Goal: Information Seeking & Learning: Learn about a topic

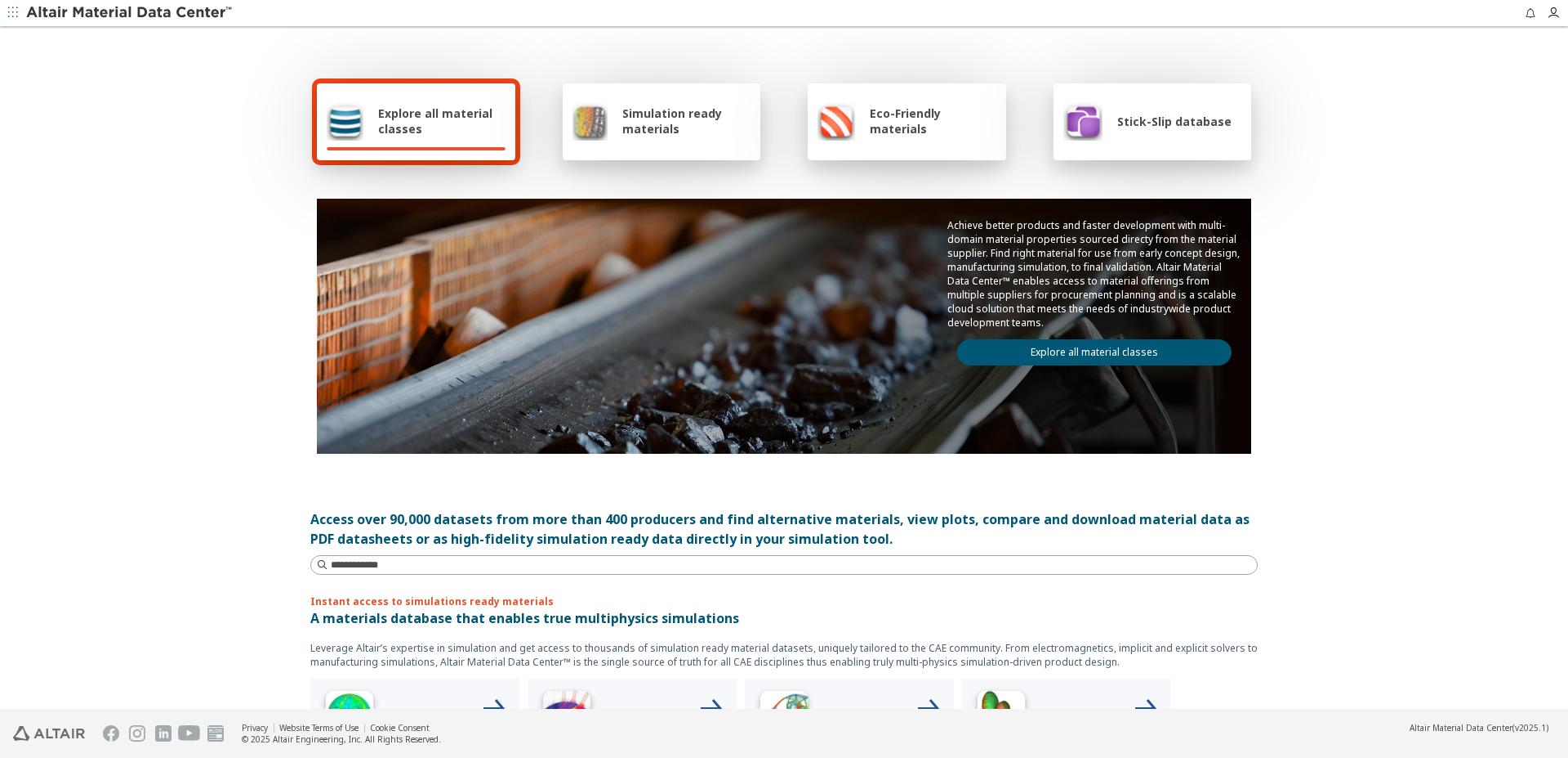
click at [1362, 416] on div "Explore all material classes Simulation ready materials Eco-Friendly materials …" at bounding box center [784, 368] width 1568 height 681
click at [939, 130] on span "Eco-Friendly materials" at bounding box center [933, 120] width 126 height 31
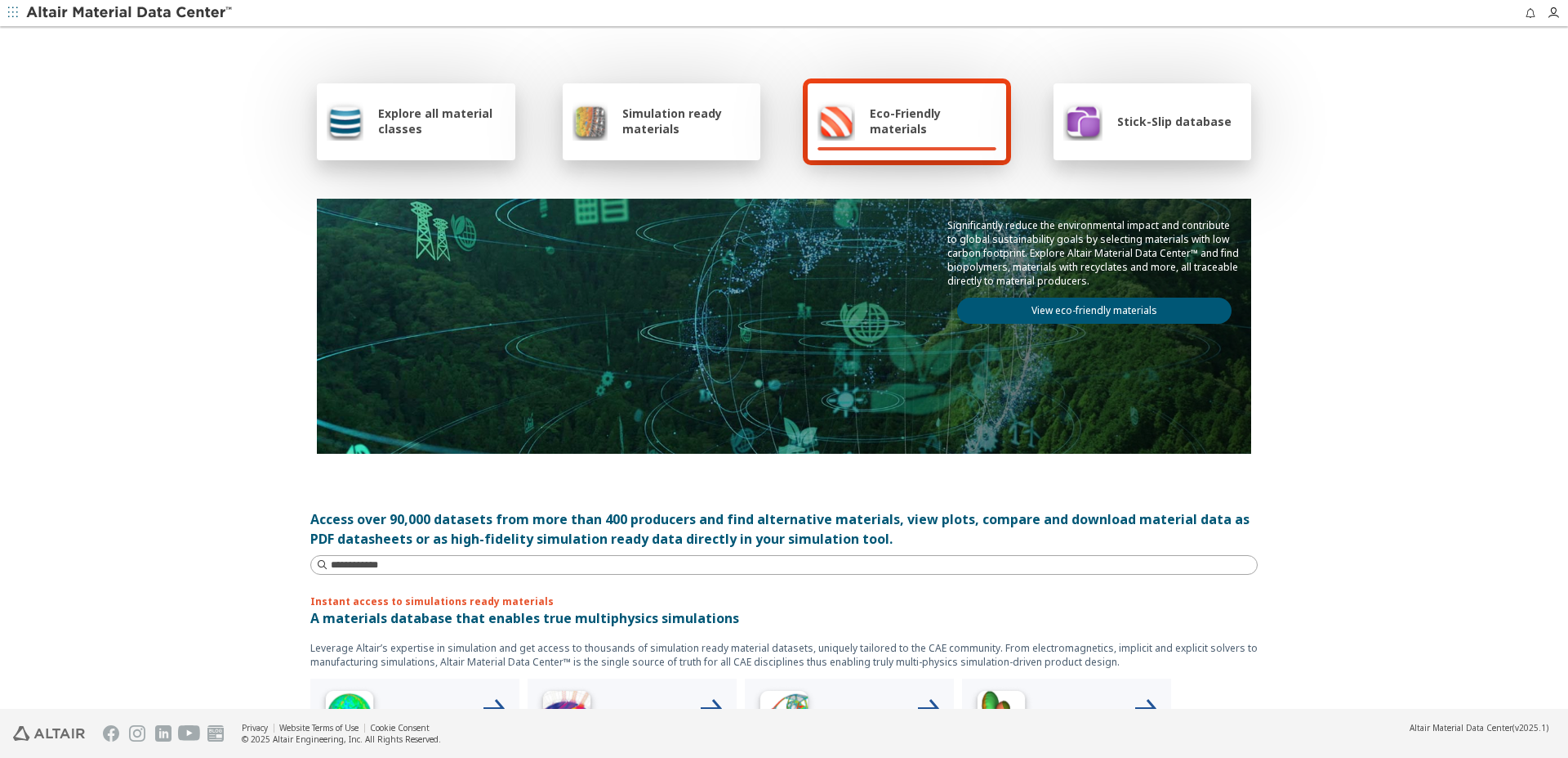
click at [424, 131] on span "Explore all material classes" at bounding box center [442, 120] width 128 height 31
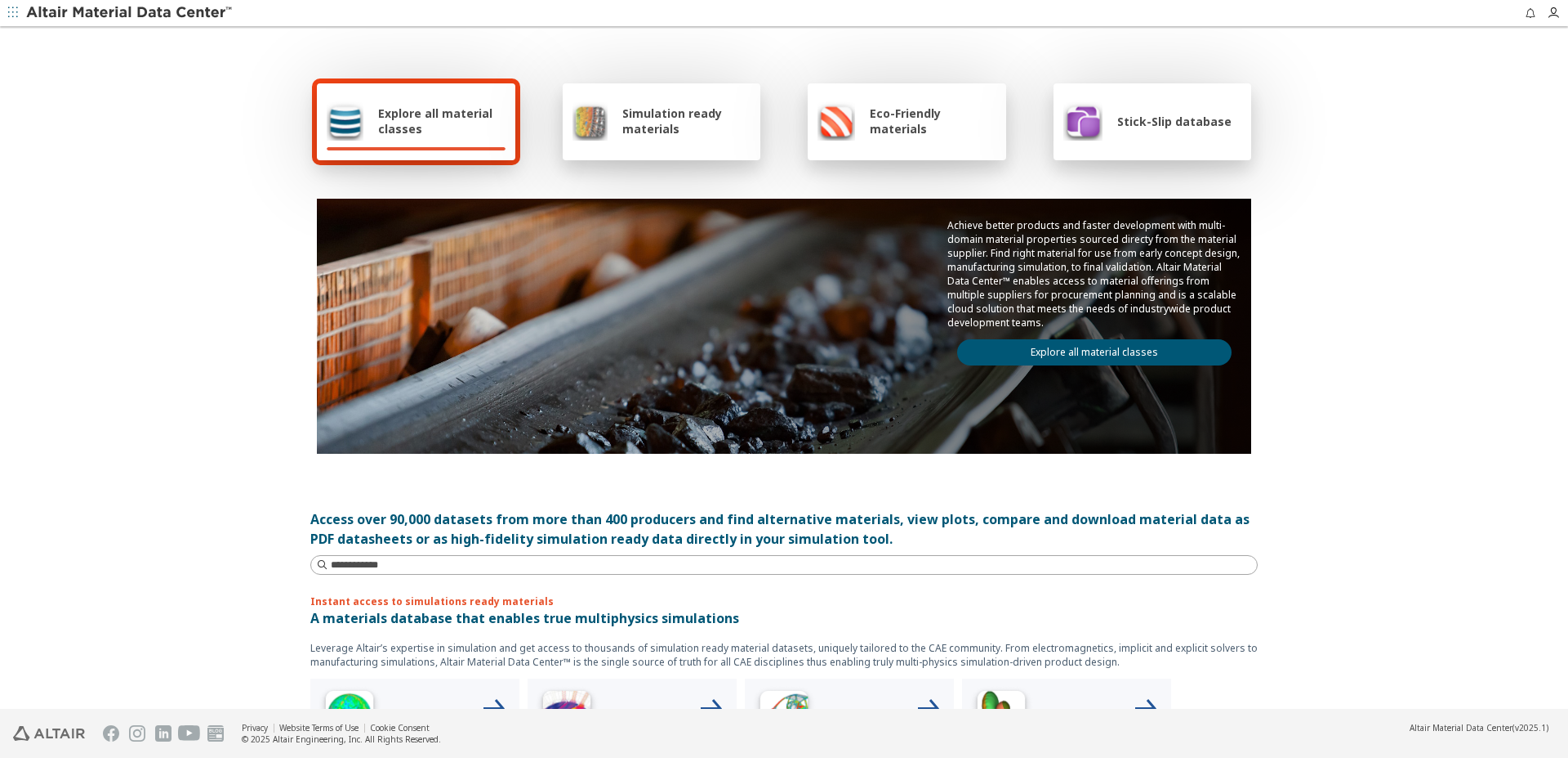
click at [671, 125] on span "Simulation ready materials" at bounding box center [686, 120] width 129 height 31
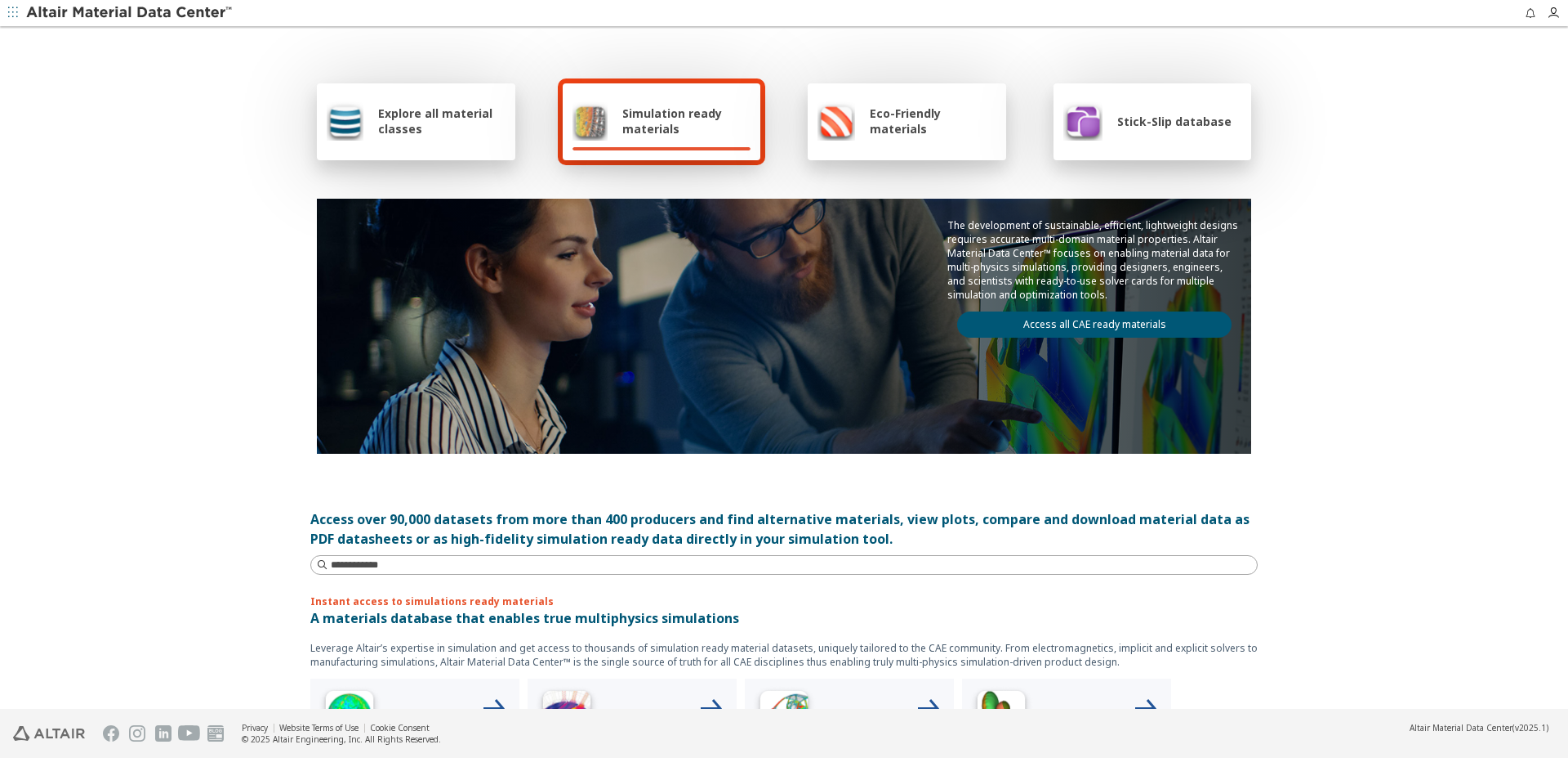
click at [383, 121] on span "Explore all material classes" at bounding box center [442, 120] width 128 height 31
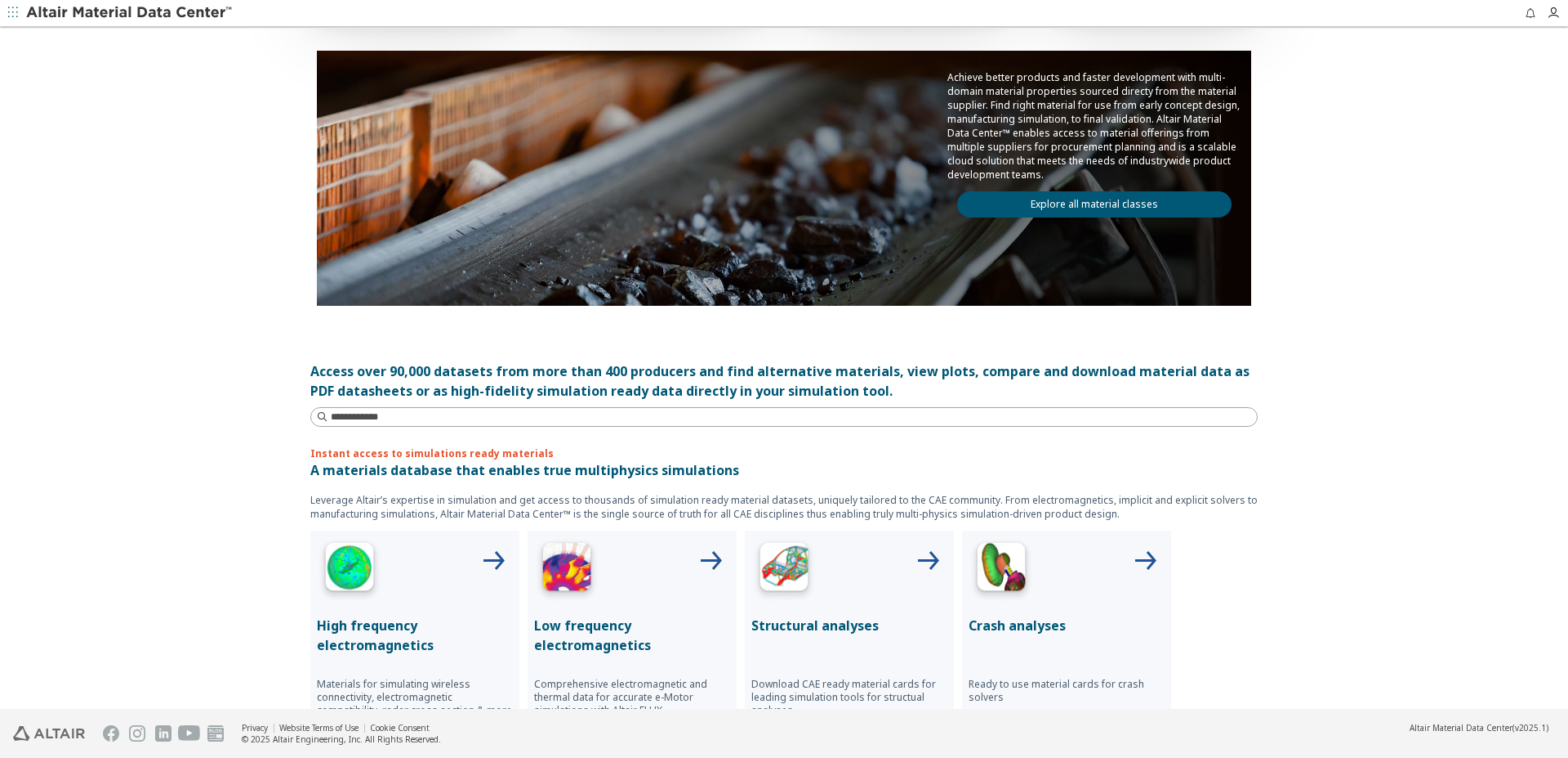
scroll to position [250, 0]
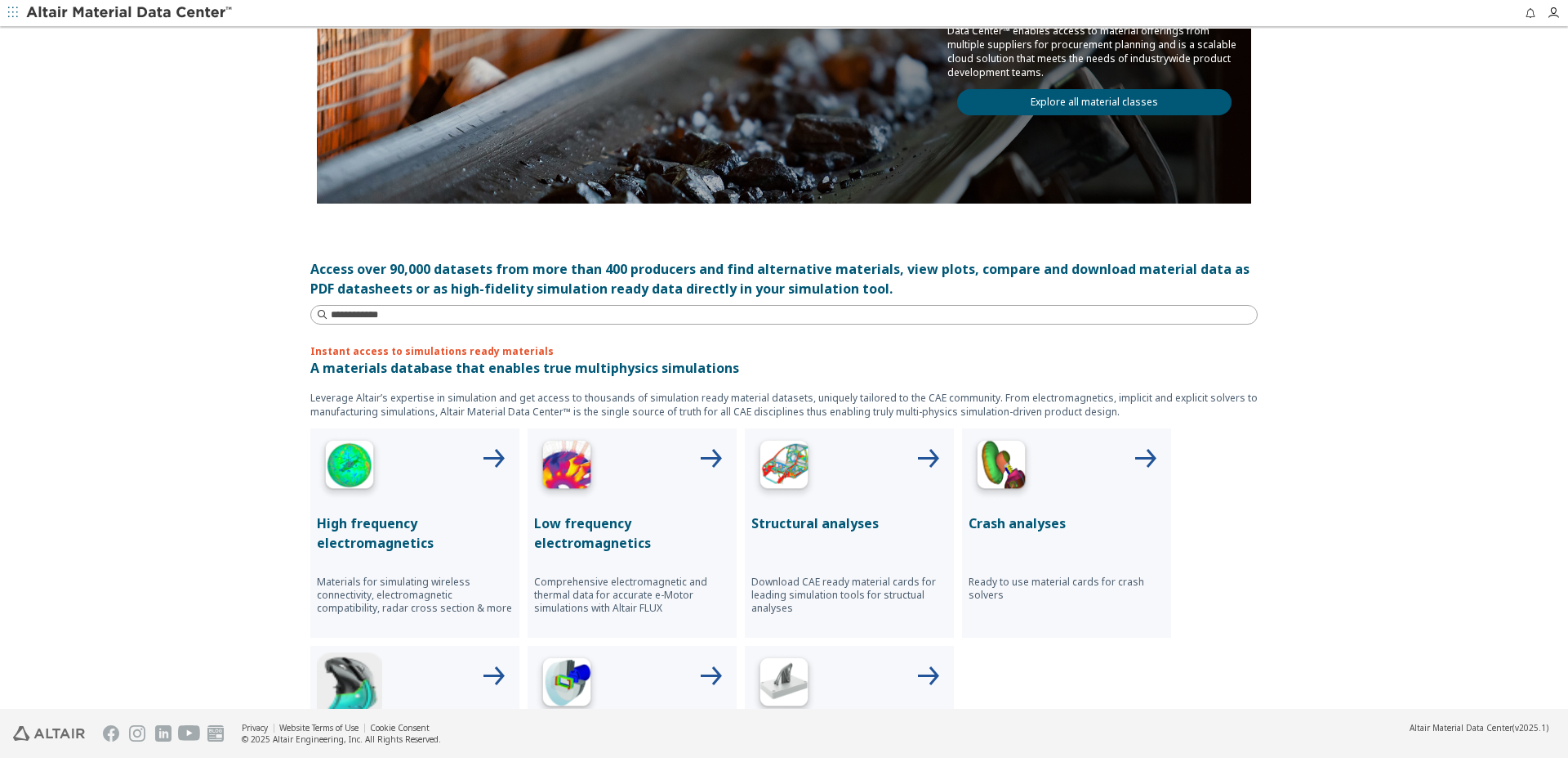
click at [1113, 102] on link "Explore all material classes" at bounding box center [1095, 102] width 274 height 26
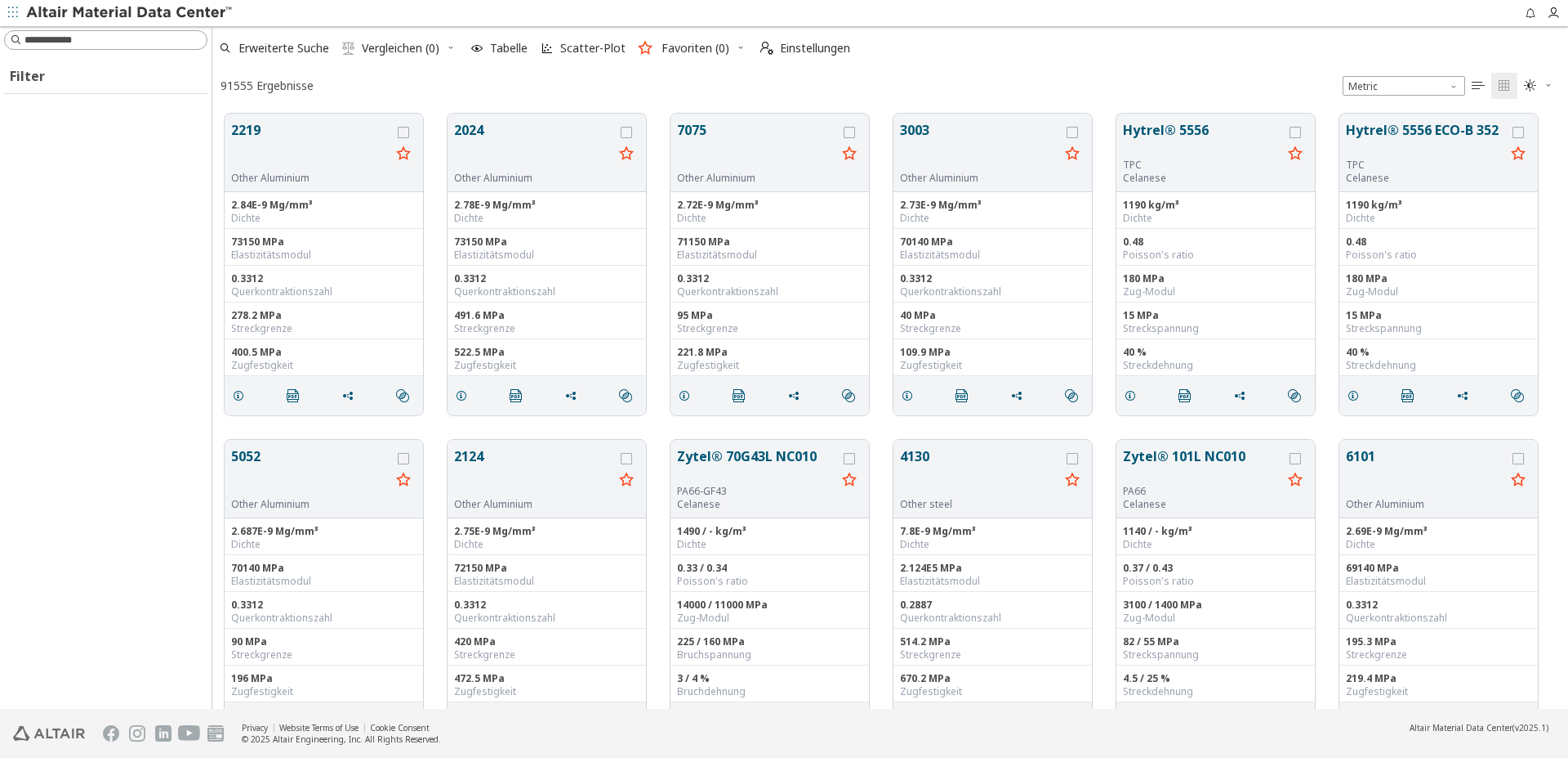
scroll to position [593, 1342]
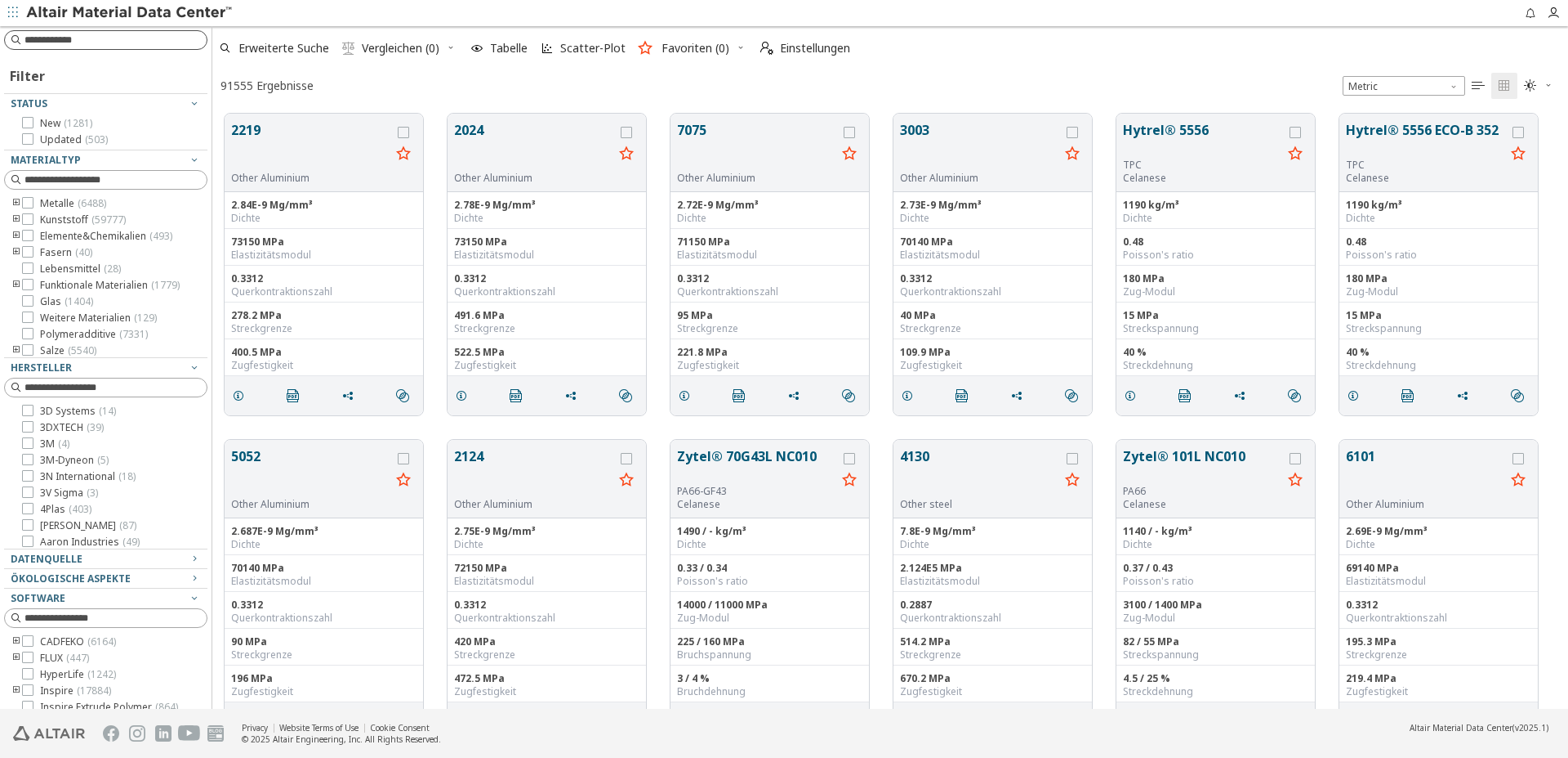
click at [111, 40] on input at bounding box center [115, 40] width 182 height 16
type input "*******"
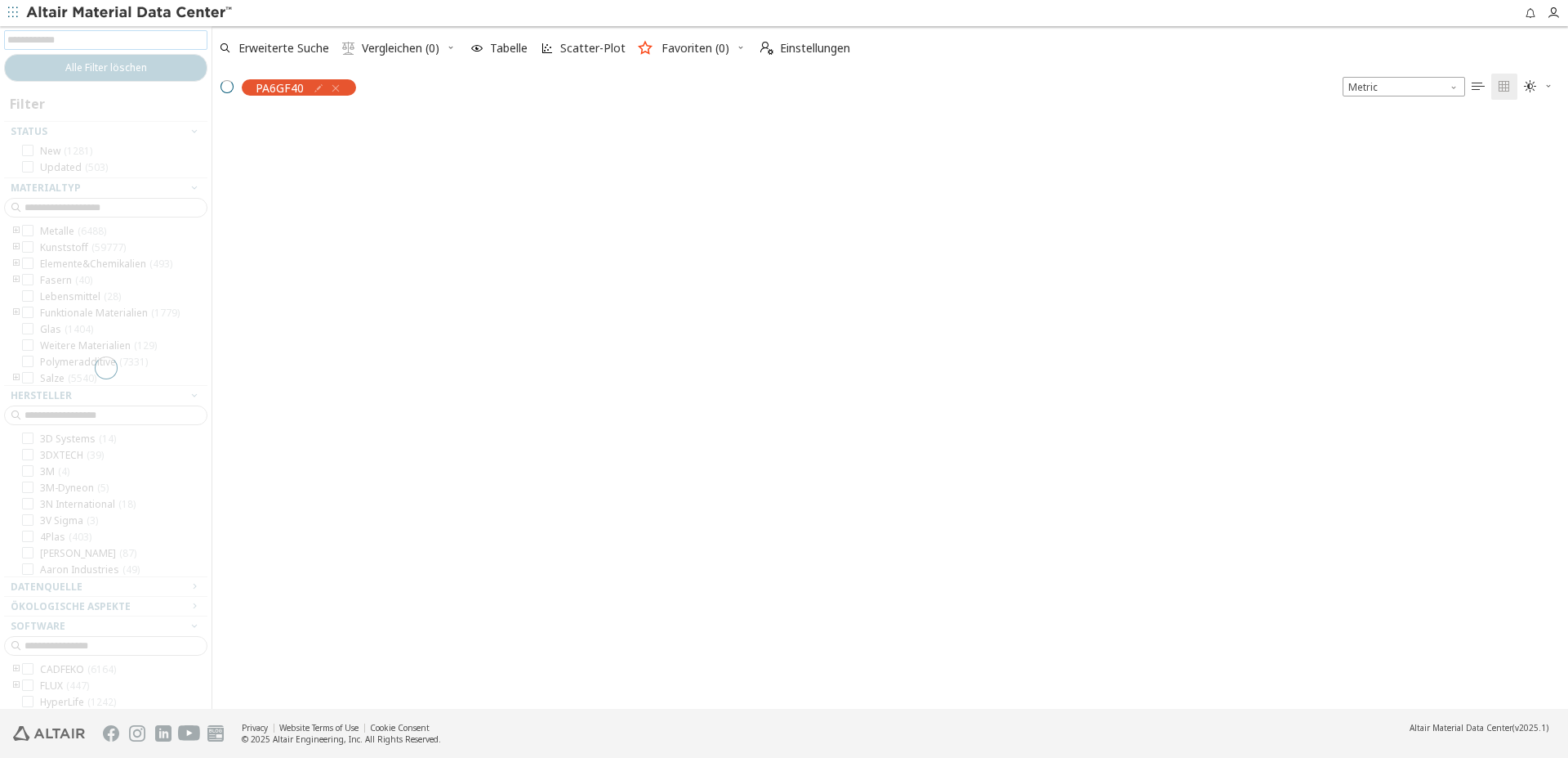
scroll to position [591, 1342]
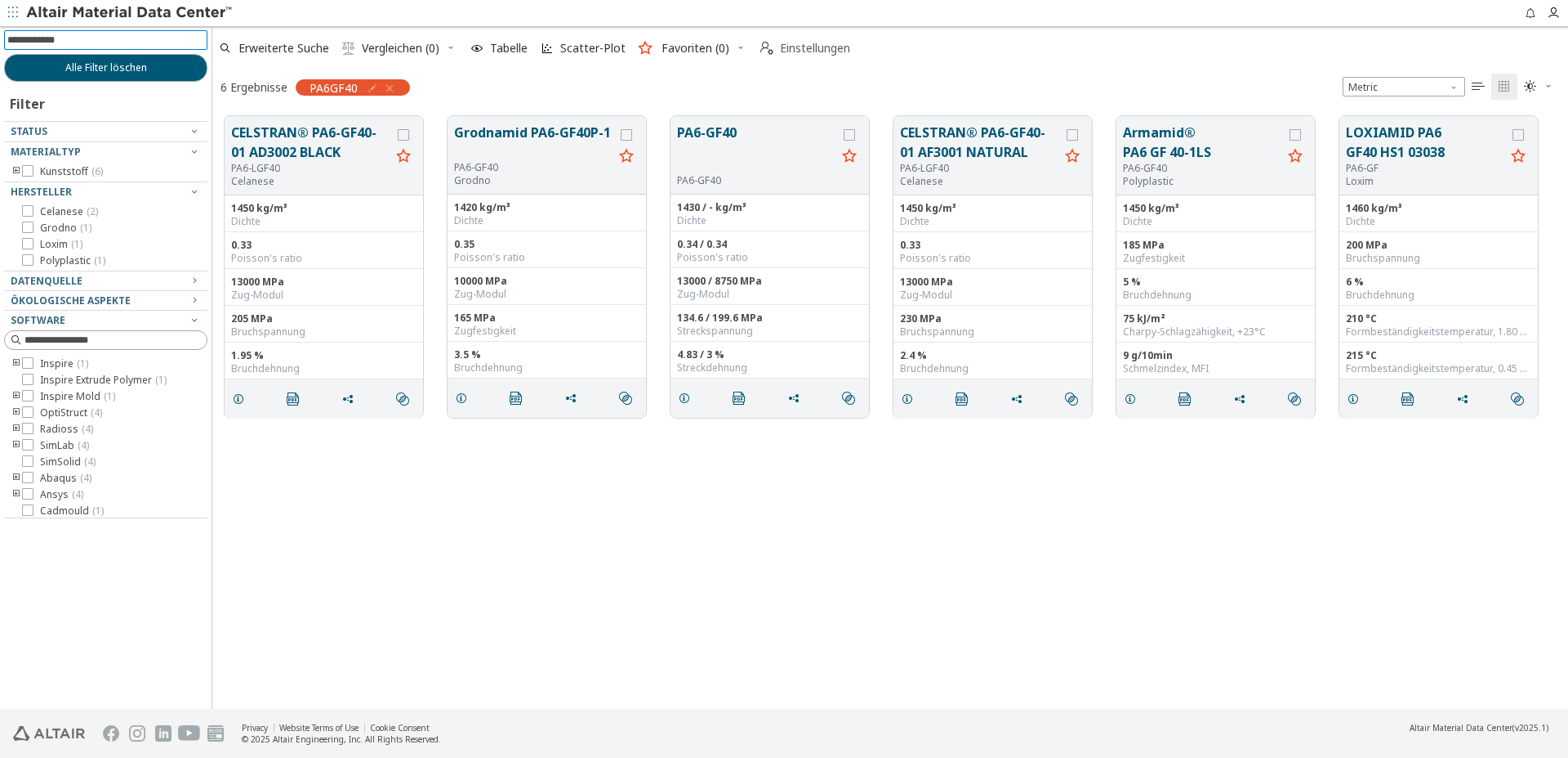
click at [795, 48] on span "Einstellungen" at bounding box center [816, 49] width 71 height 12
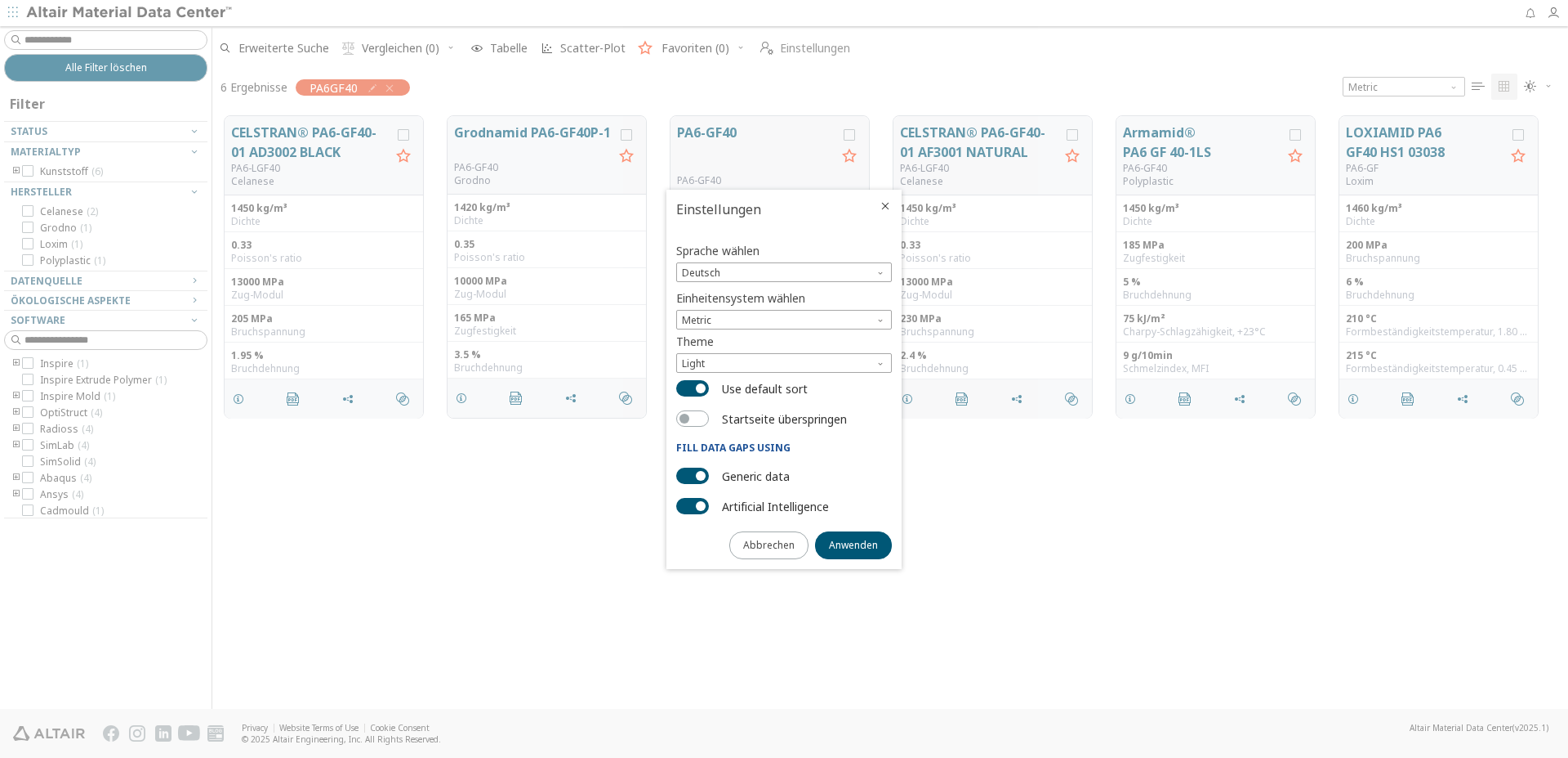
click at [795, 48] on div at bounding box center [784, 379] width 1568 height 758
click at [965, 61] on div at bounding box center [784, 379] width 1568 height 758
click at [397, 650] on div at bounding box center [784, 379] width 1568 height 758
click at [789, 548] on span "Abbrechen" at bounding box center [768, 545] width 51 height 13
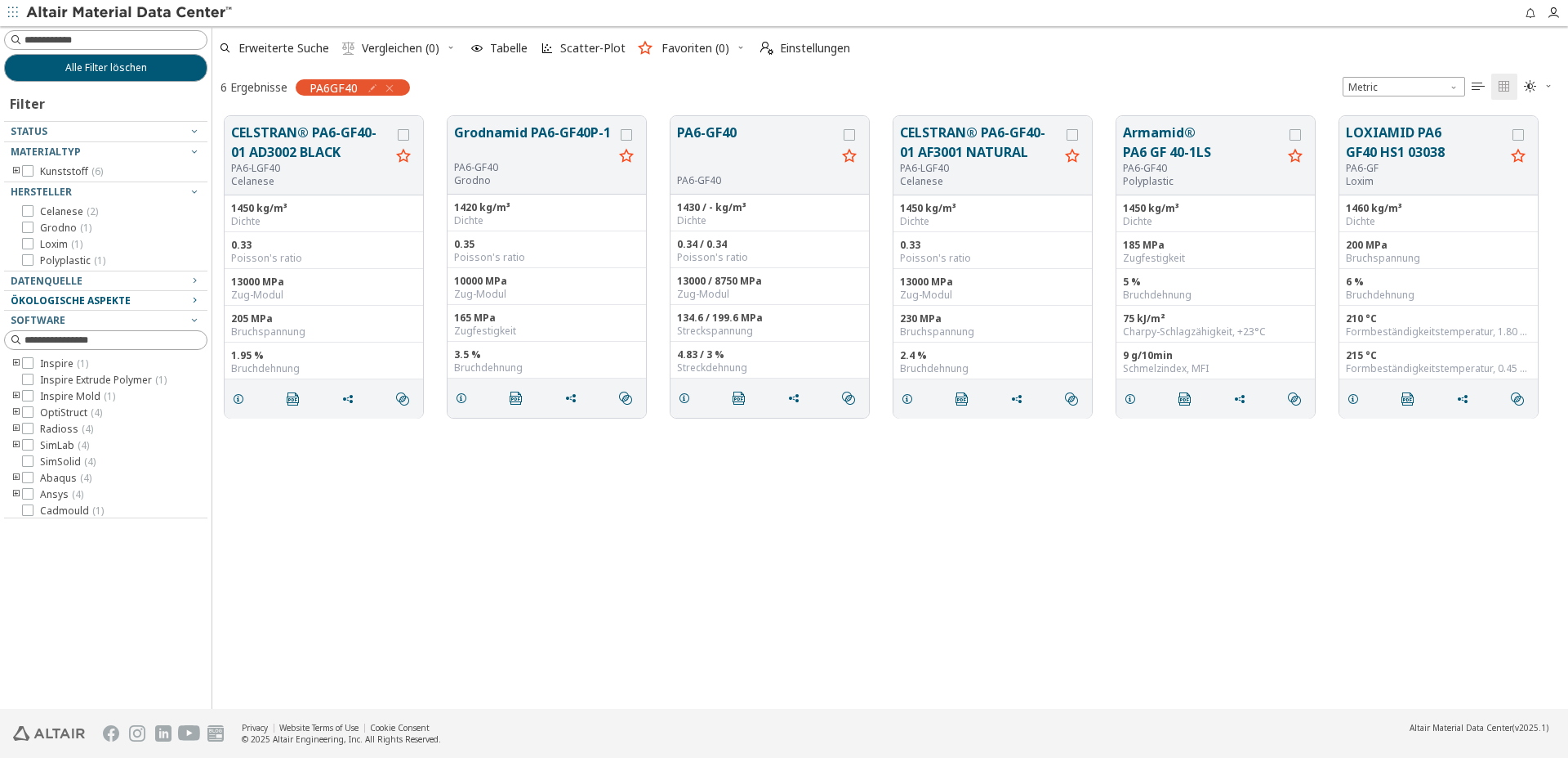
click at [74, 301] on span "Ökologische Aspekte" at bounding box center [71, 300] width 120 height 14
click at [138, 300] on div "Ökologische Aspekte" at bounding box center [99, 301] width 177 height 13
click at [187, 301] on icon "button" at bounding box center [194, 300] width 13 height 13
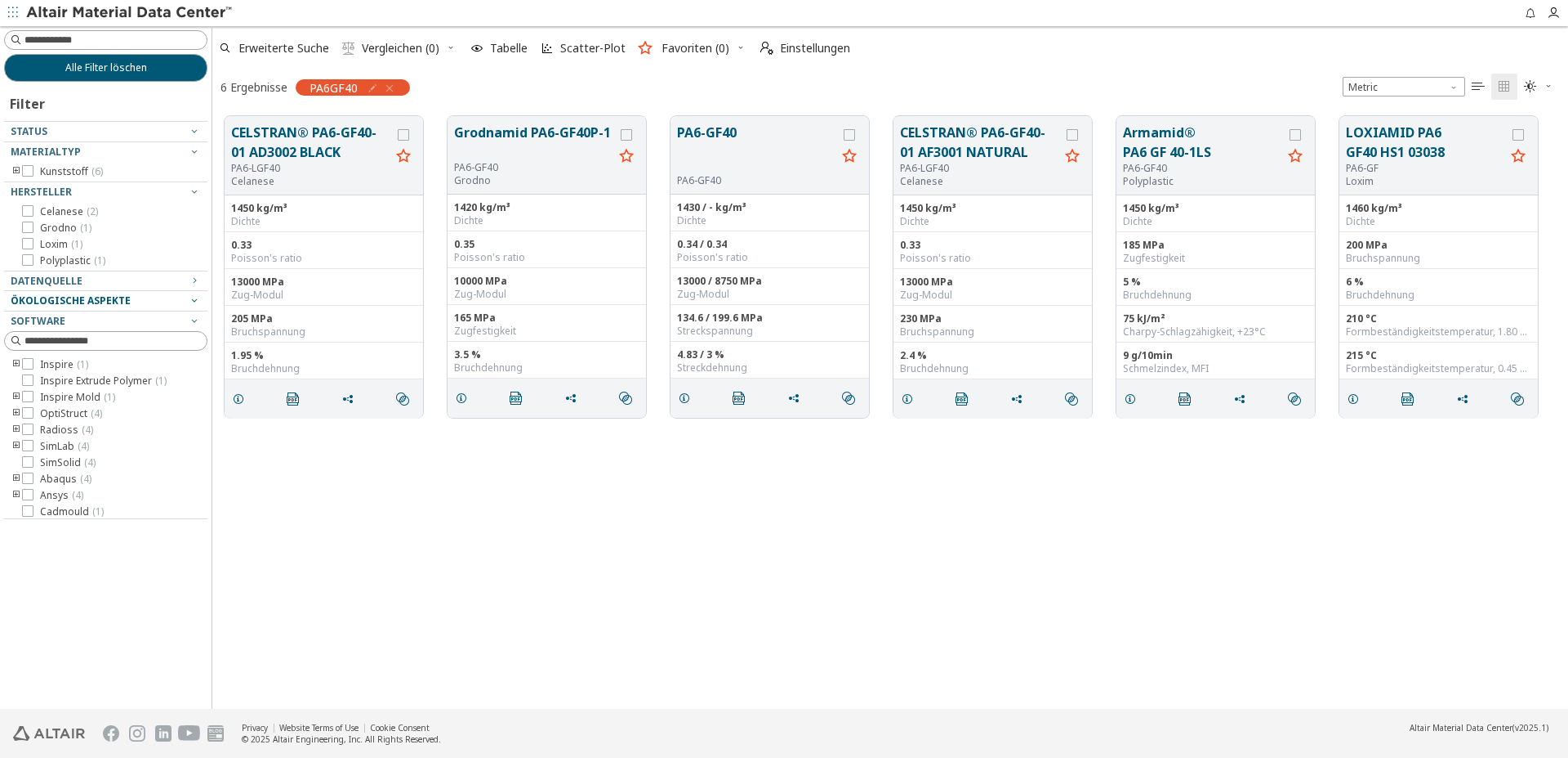
click at [187, 301] on icon "button" at bounding box center [194, 300] width 13 height 13
click at [391, 84] on icon "button" at bounding box center [390, 88] width 13 height 13
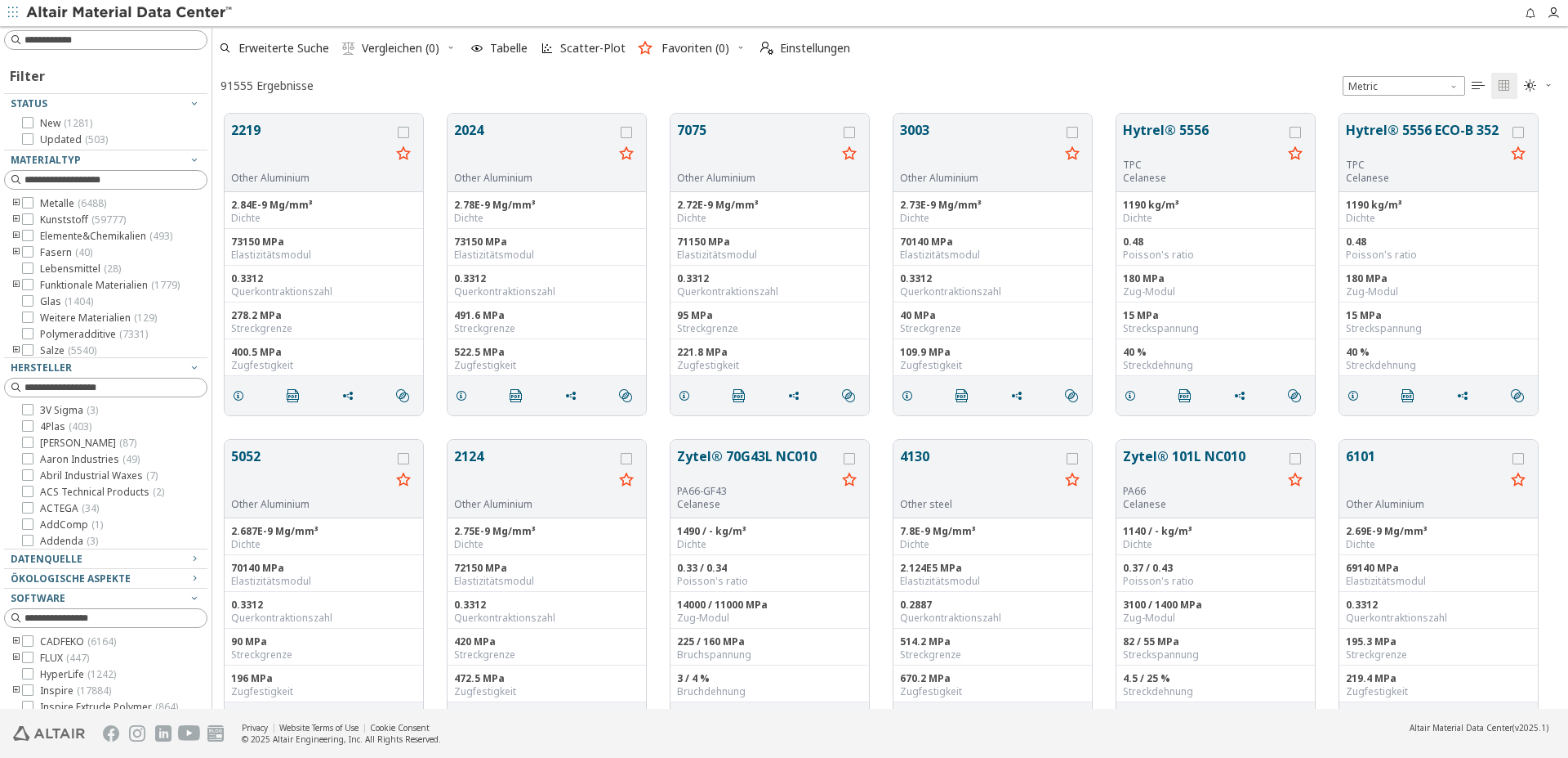
scroll to position [373, 0]
click at [77, 577] on span "Ökologische Aspekte" at bounding box center [71, 578] width 120 height 14
click at [78, 560] on span "Datenquelle" at bounding box center [46, 559] width 71 height 14
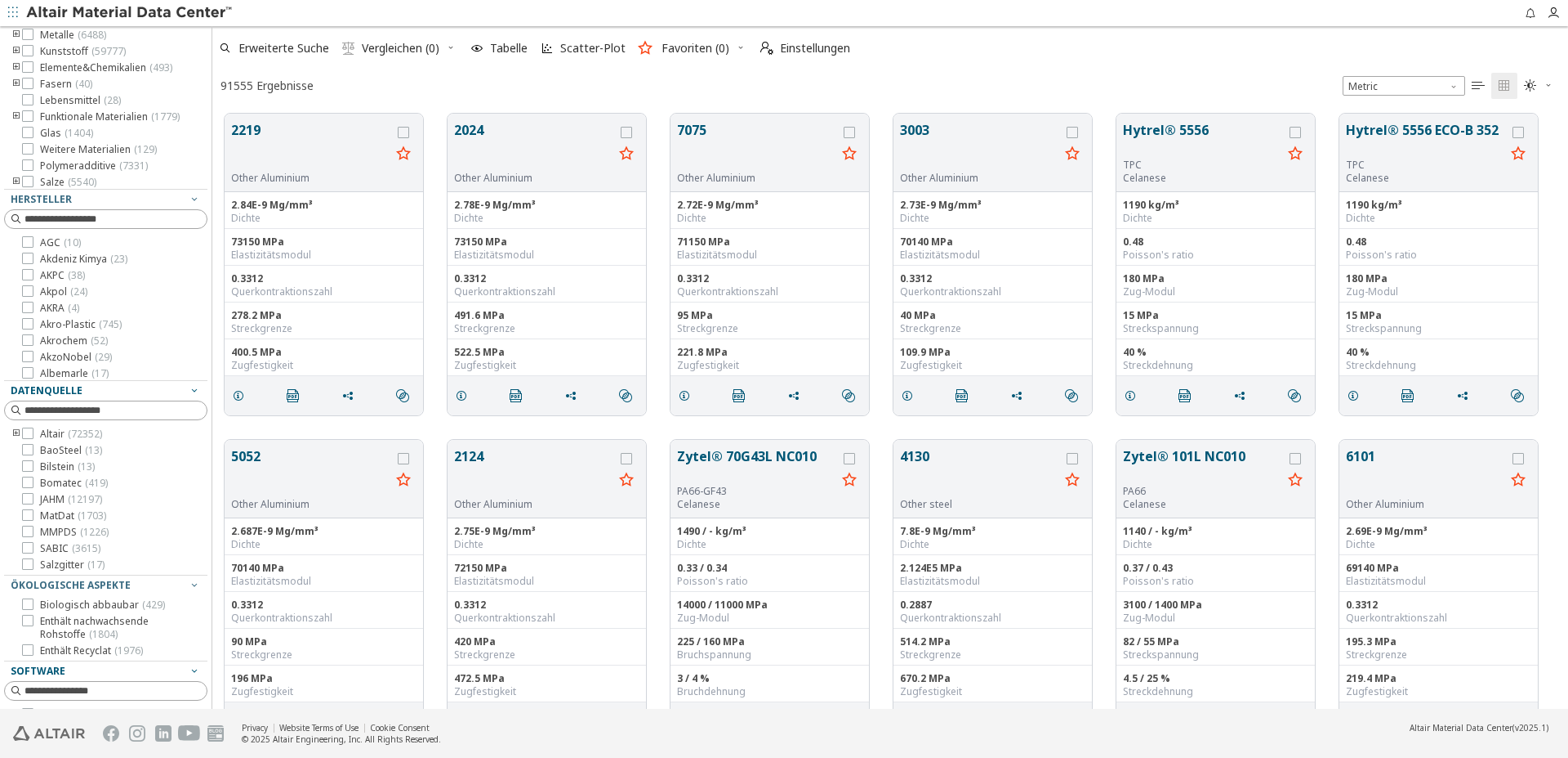
scroll to position [279, 0]
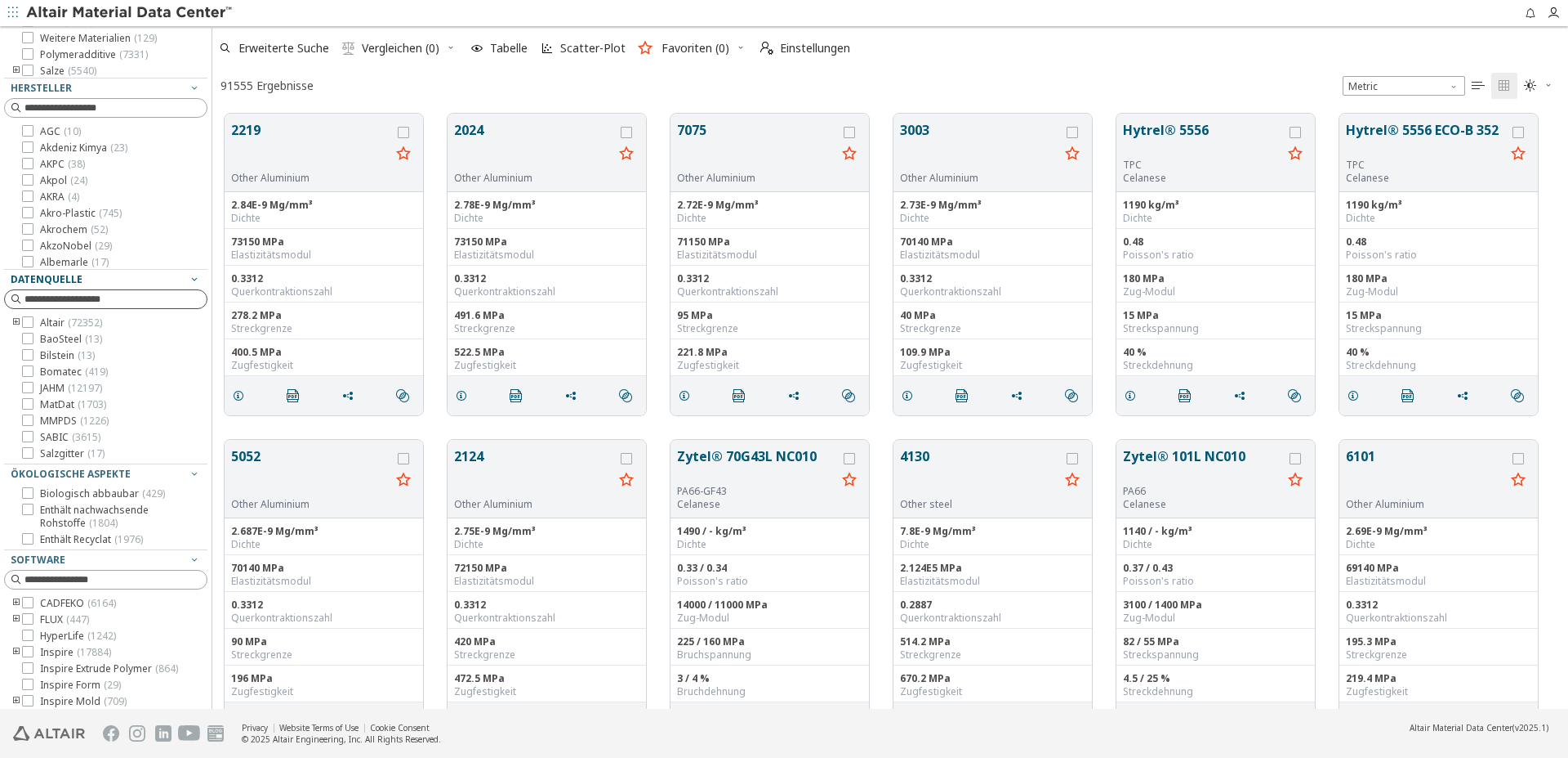
click at [16, 296] on icon at bounding box center [17, 299] width 13 height 13
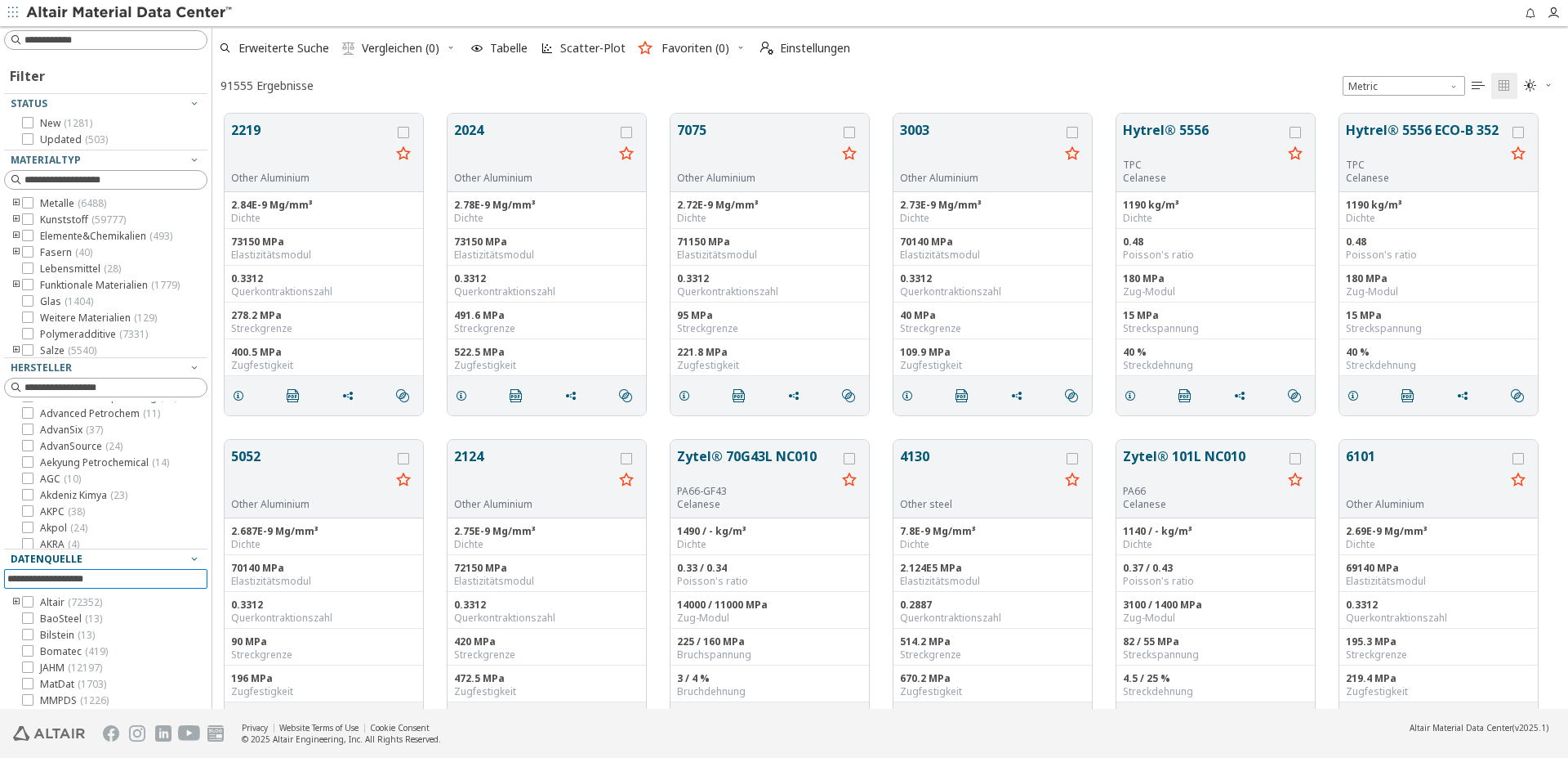
scroll to position [187, 0]
click at [295, 39] on span "Erweiterte Suche" at bounding box center [273, 48] width 117 height 36
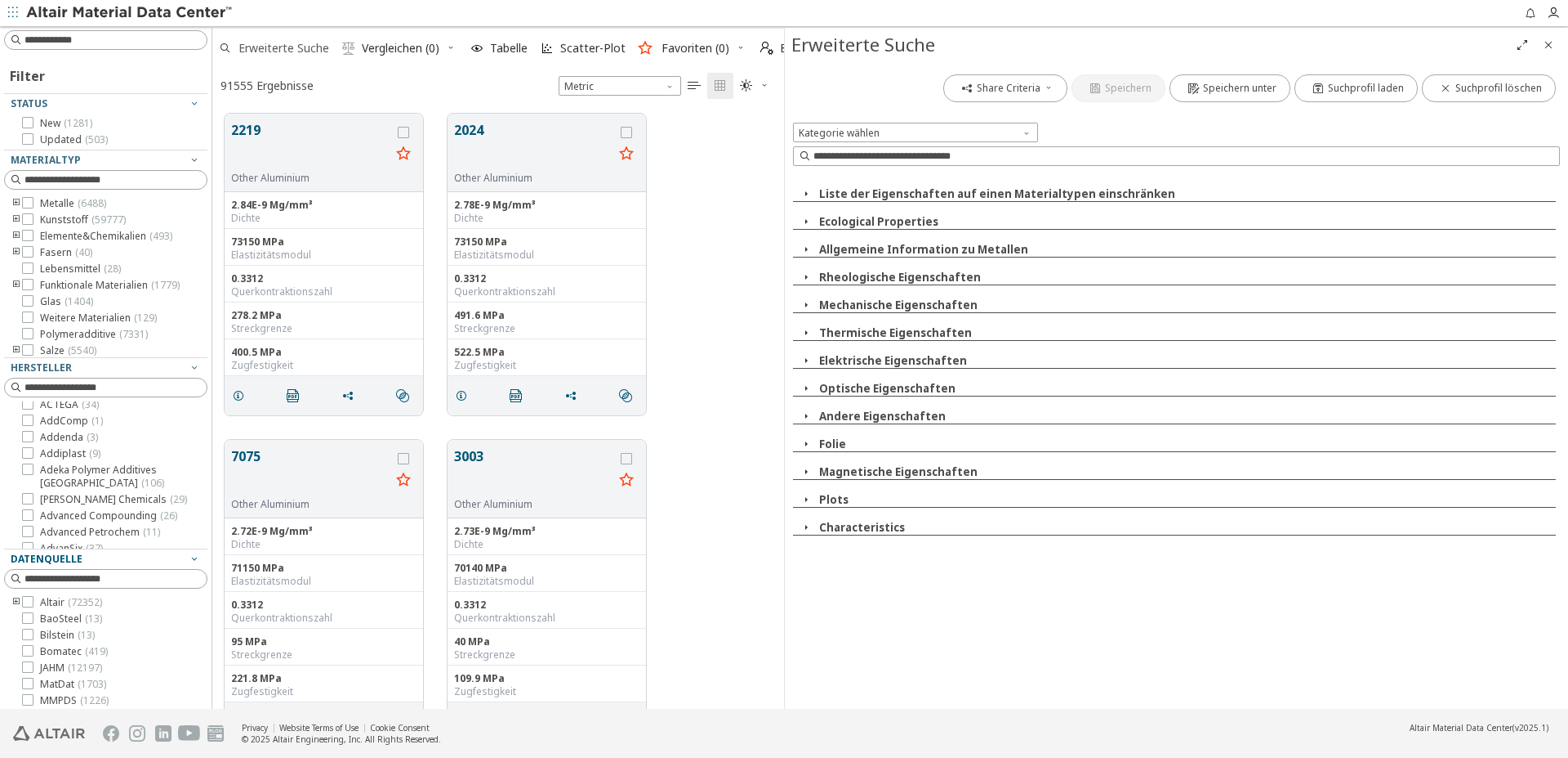
scroll to position [593, 558]
click at [911, 215] on button "Ecological Properties" at bounding box center [879, 221] width 119 height 14
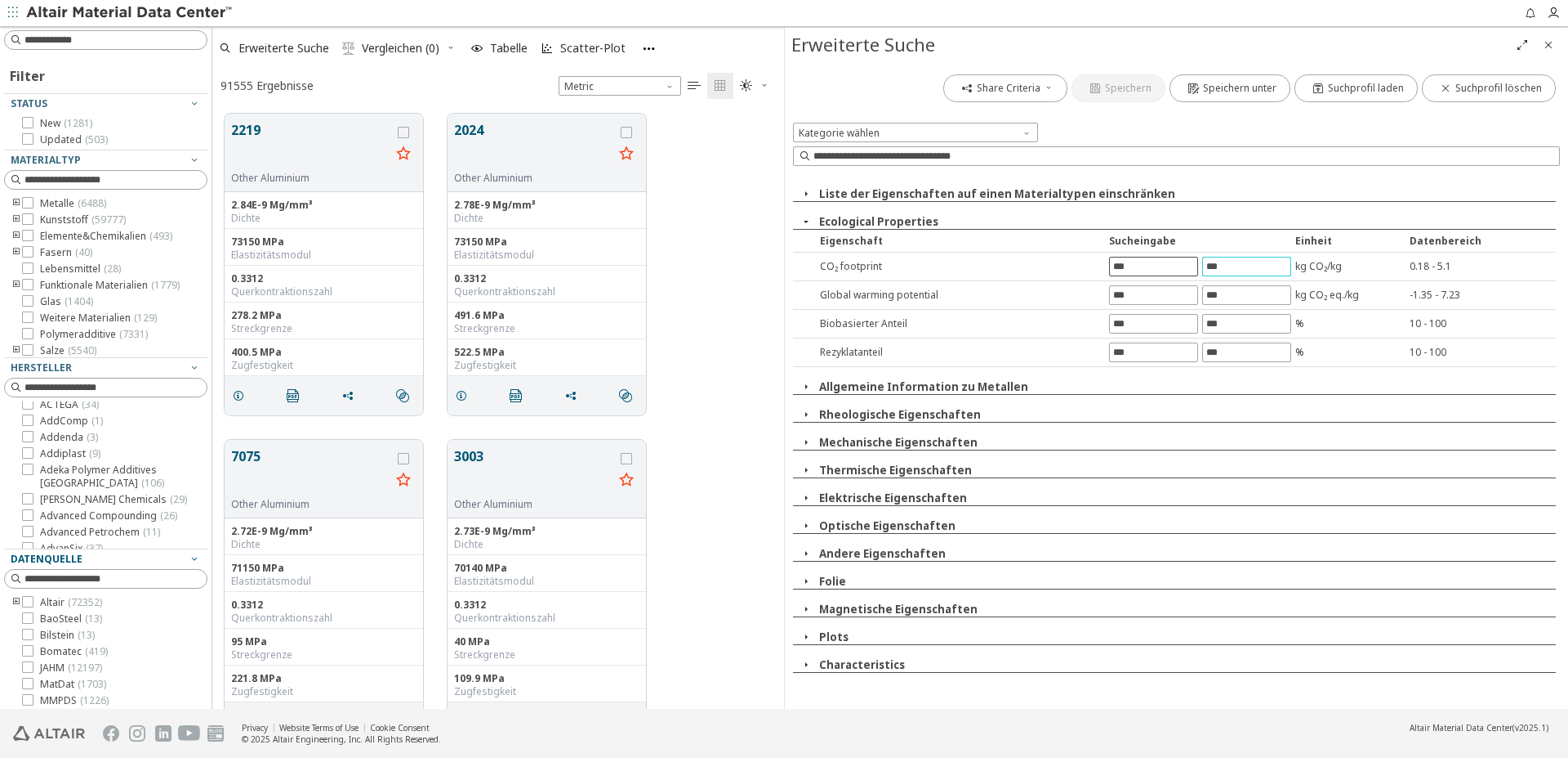
drag, startPoint x: 1230, startPoint y: 270, endPoint x: 1195, endPoint y: 270, distance: 35.0
click at [1195, 270] on div at bounding box center [1201, 266] width 183 height 19
click at [1291, 205] on div "Liste der Eigenschaften auf einen Materialtypen einschränken Ecological Propert…" at bounding box center [1176, 423] width 767 height 499
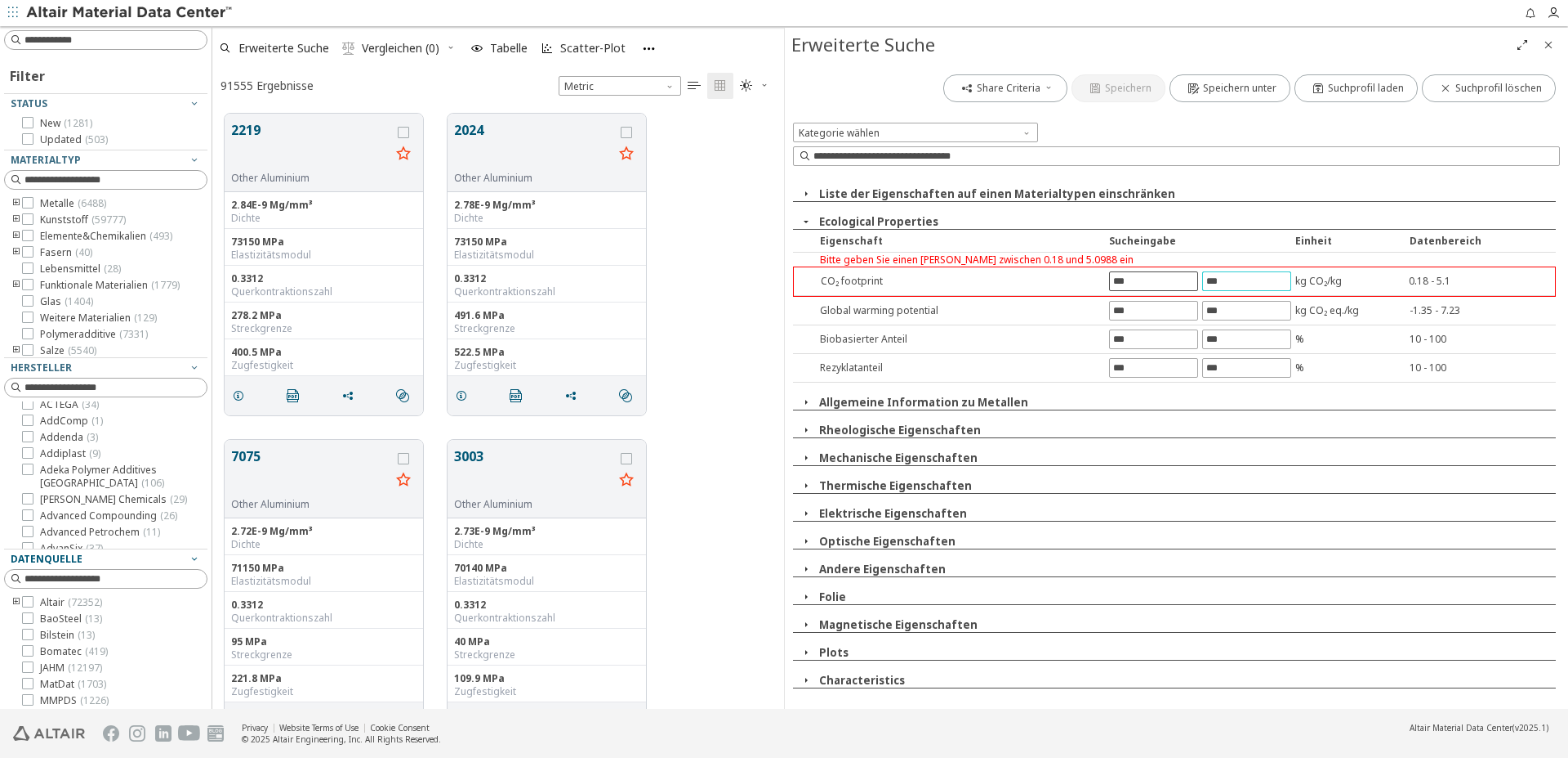
drag, startPoint x: 1263, startPoint y: 282, endPoint x: 1195, endPoint y: 283, distance: 68.0
click at [1195, 283] on div "***" at bounding box center [1200, 281] width 182 height 19
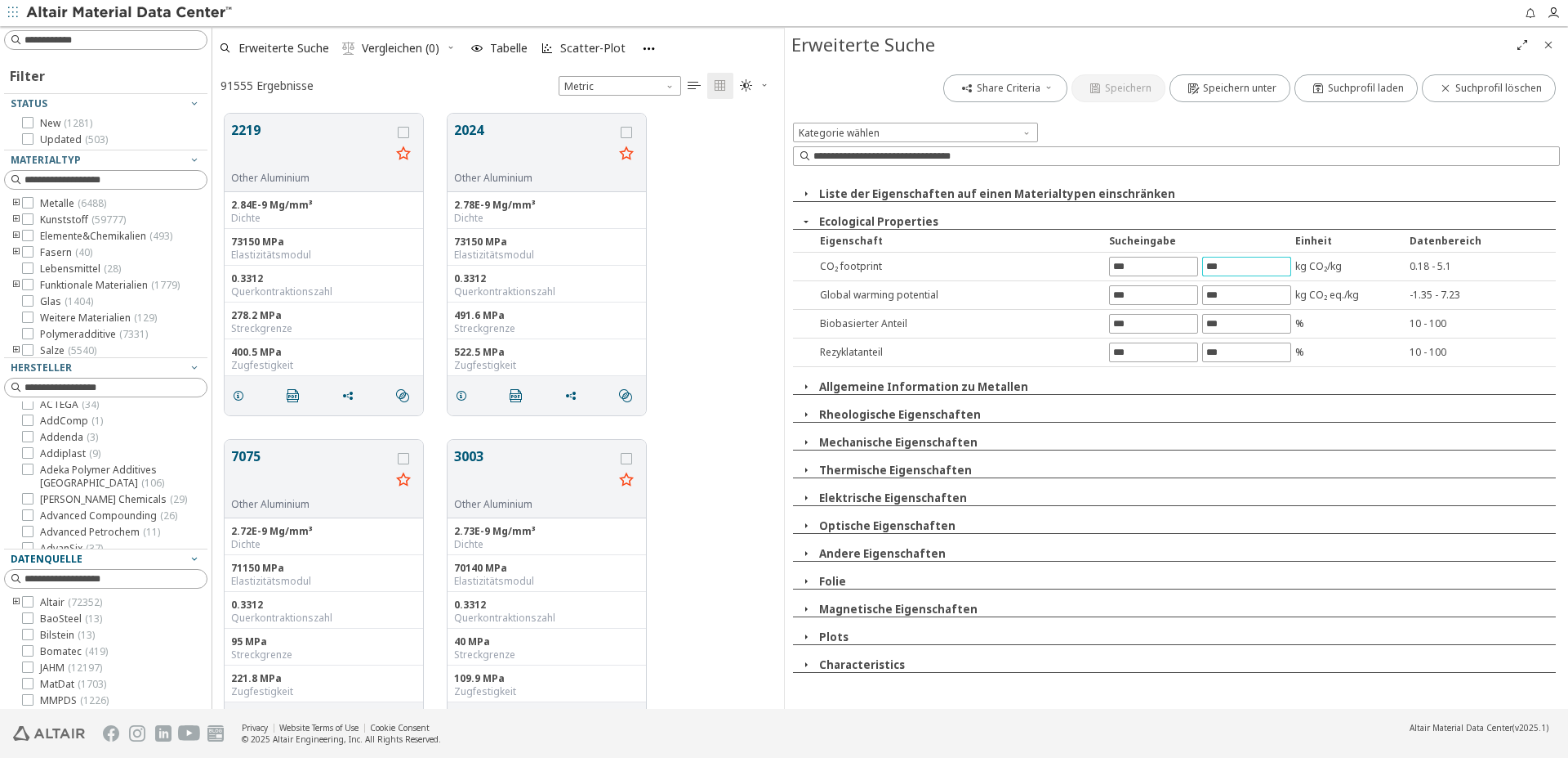
type input "***"
click at [1240, 173] on div "Kategorie wählen" at bounding box center [1176, 148] width 767 height 51
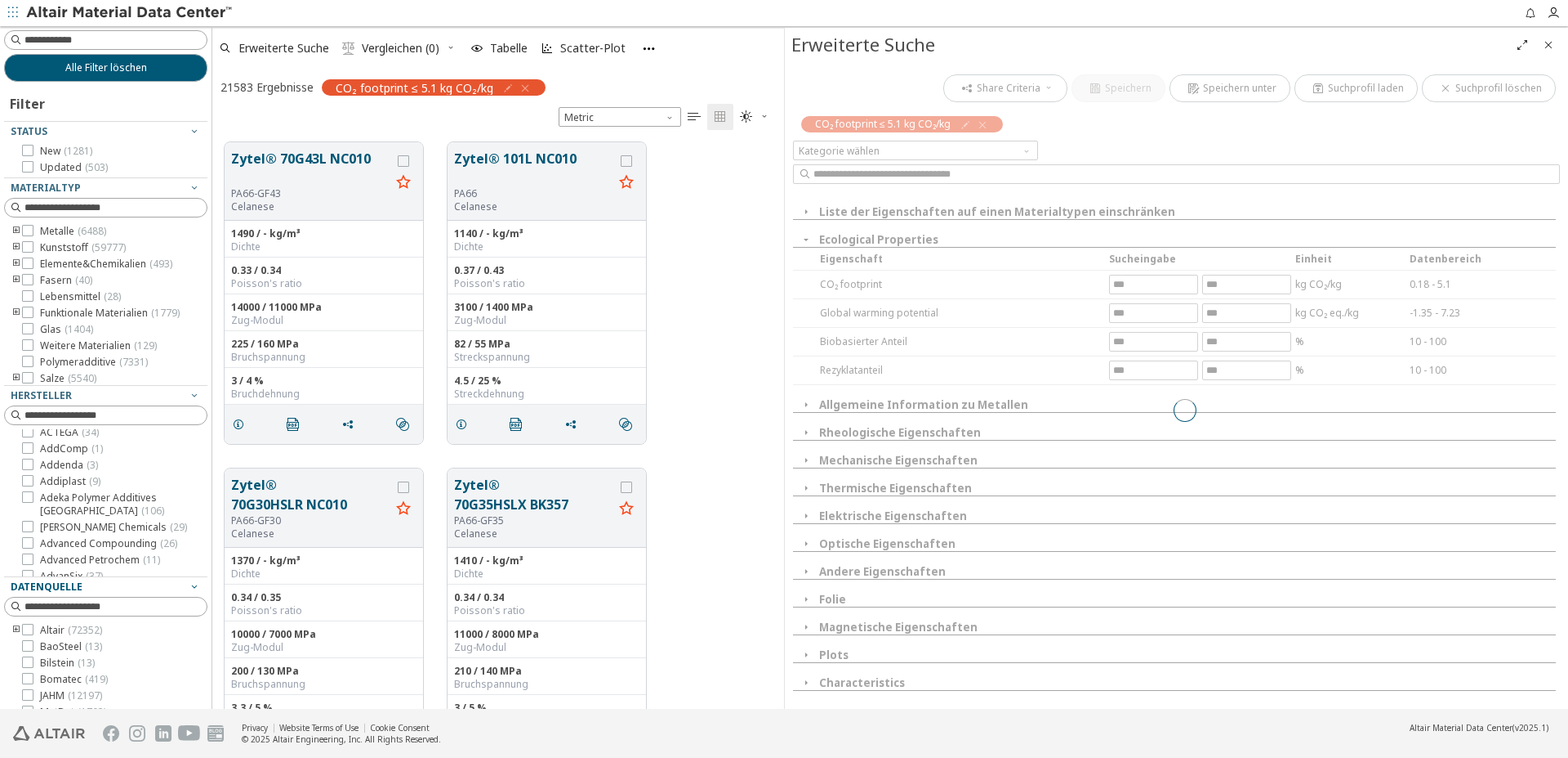
scroll to position [0, 0]
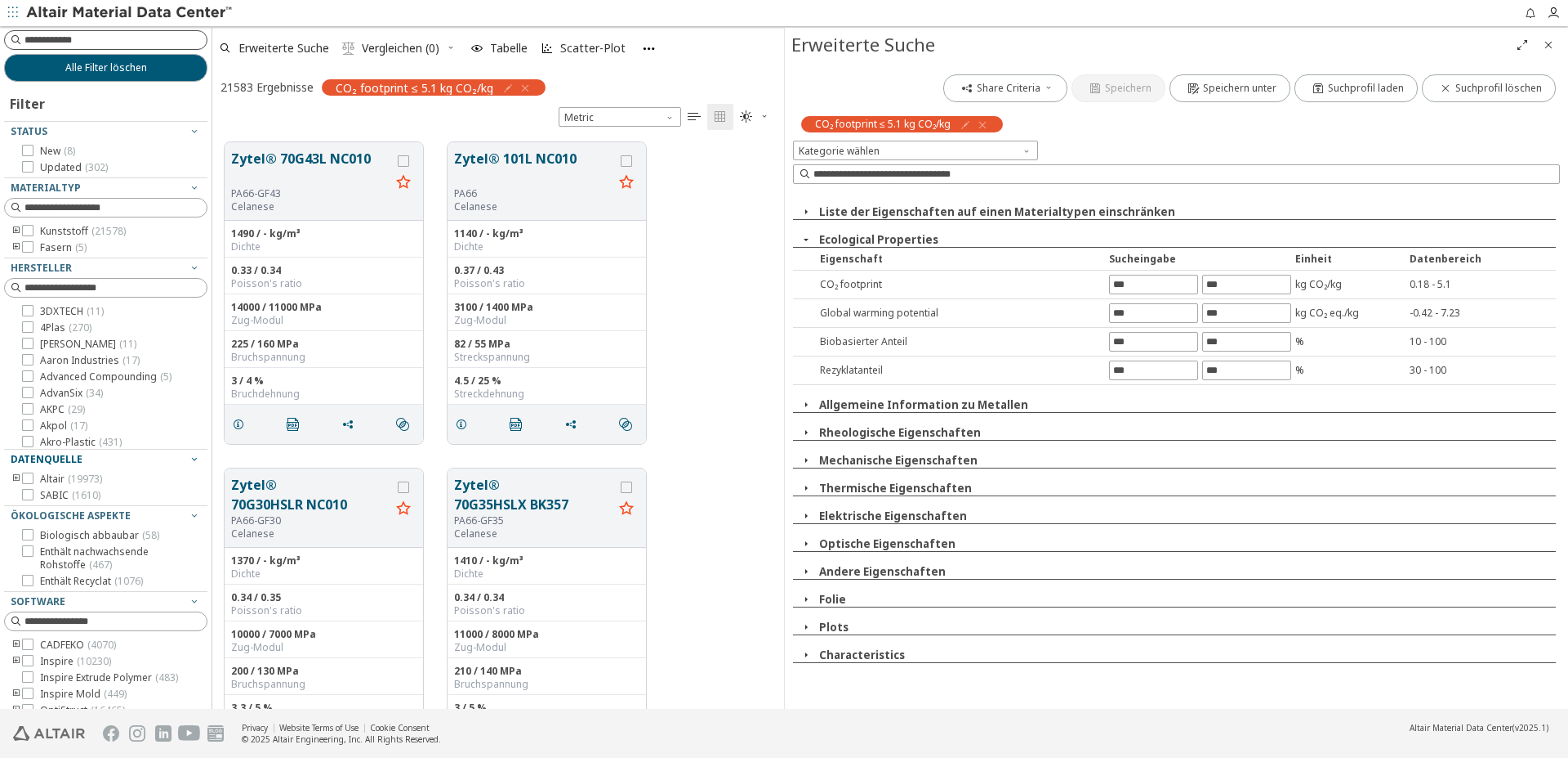
click at [97, 40] on input at bounding box center [115, 40] width 182 height 16
type input "*******"
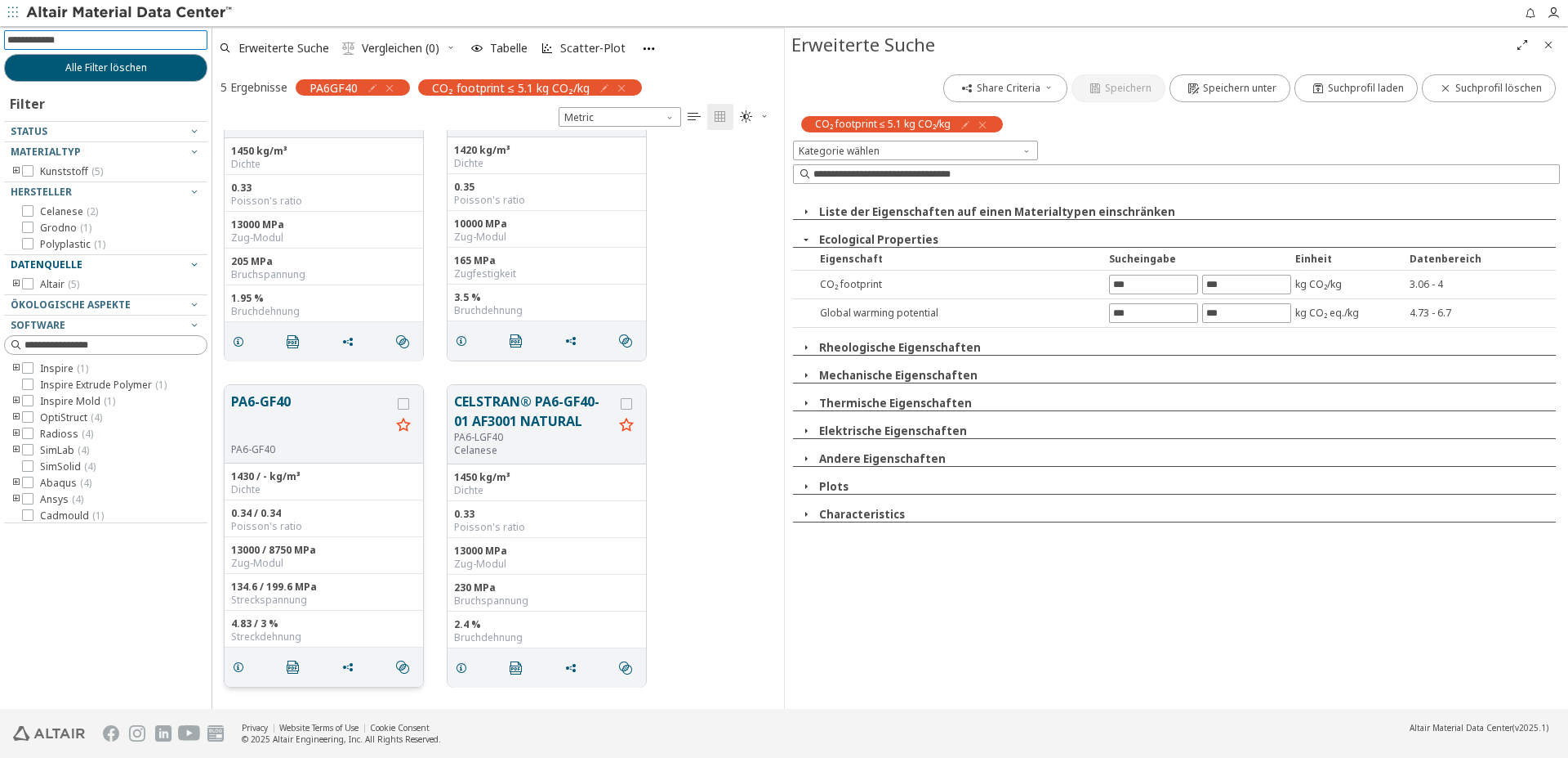
scroll to position [167, 0]
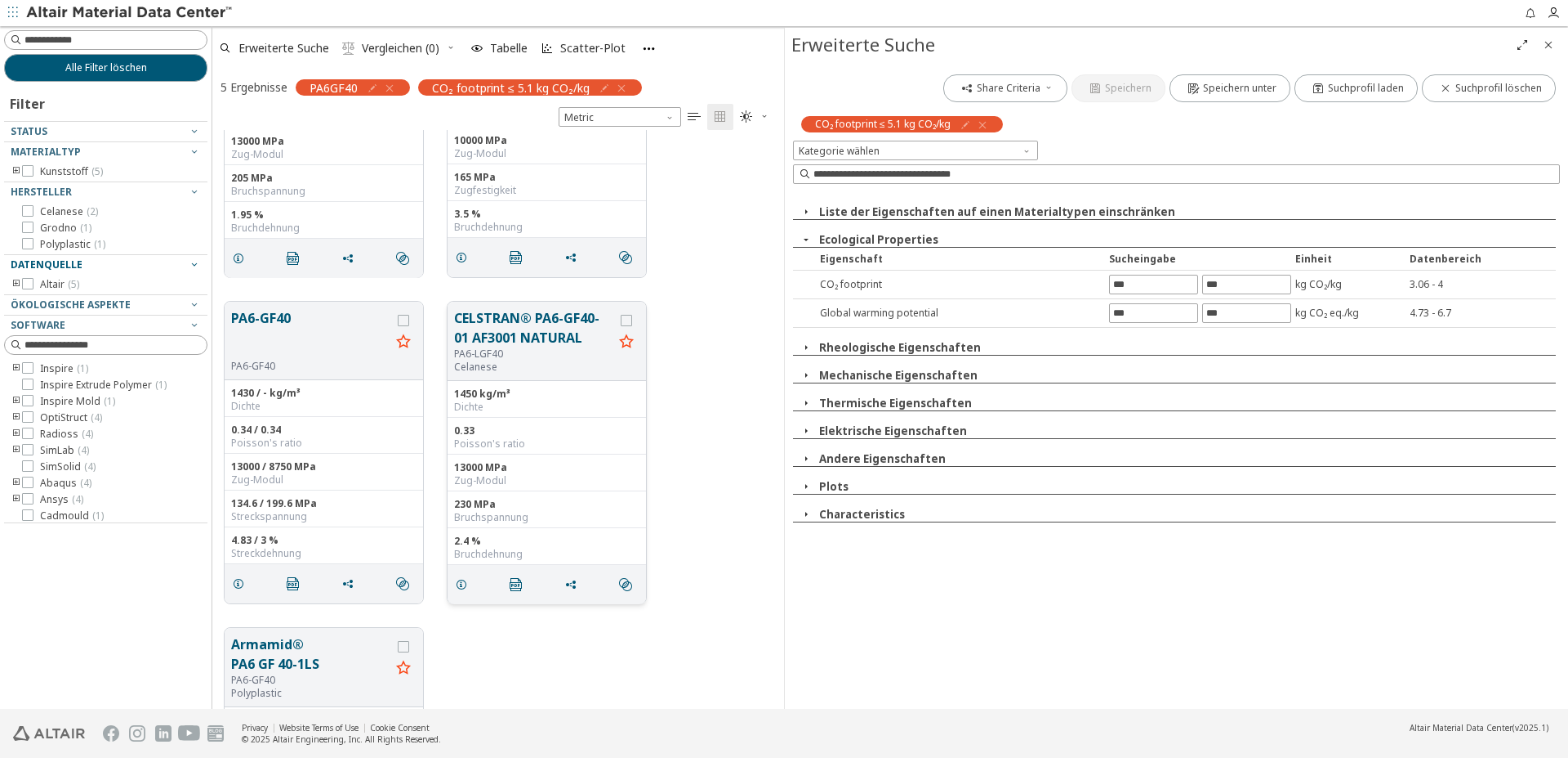
click at [501, 347] on button "CELSTRAN® PA6-GF40-01 AF3001 NATURAL" at bounding box center [533, 327] width 159 height 40
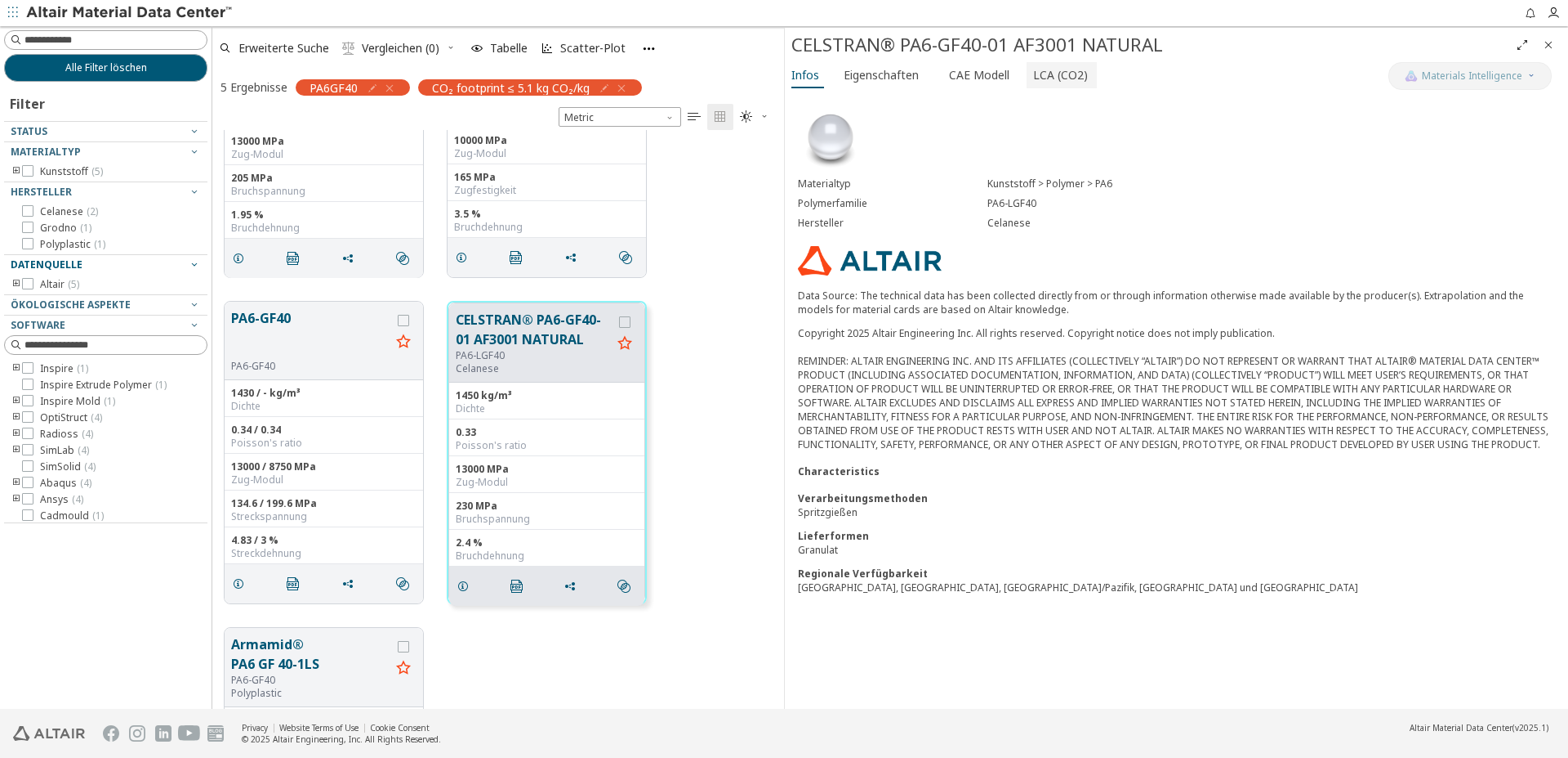
click at [1056, 68] on span "LCA (CO2)" at bounding box center [1060, 75] width 55 height 26
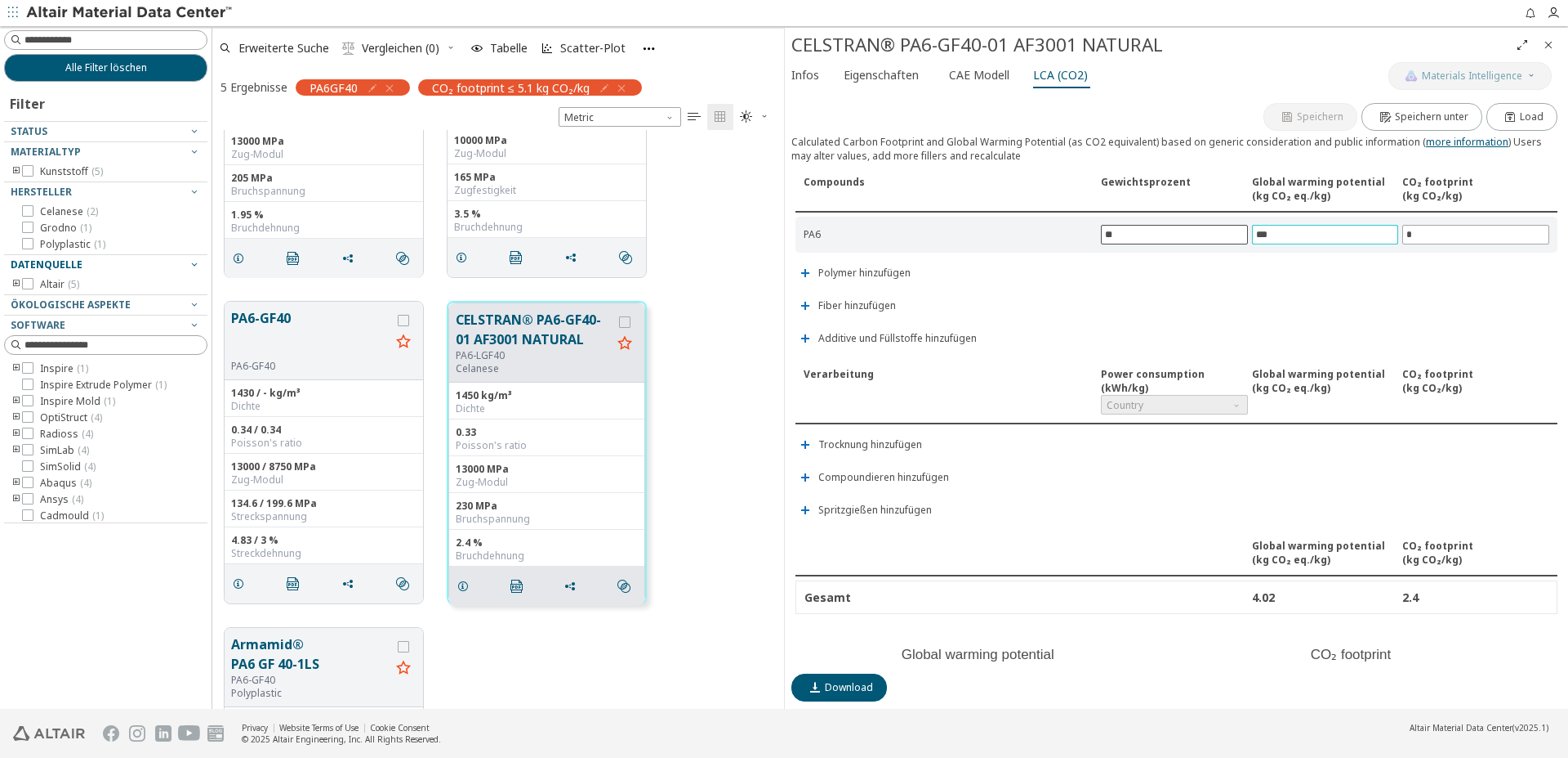
drag, startPoint x: 1301, startPoint y: 236, endPoint x: 1231, endPoint y: 237, distance: 70.0
click at [1231, 237] on div "PA6 ** *** *" at bounding box center [1176, 234] width 762 height 36
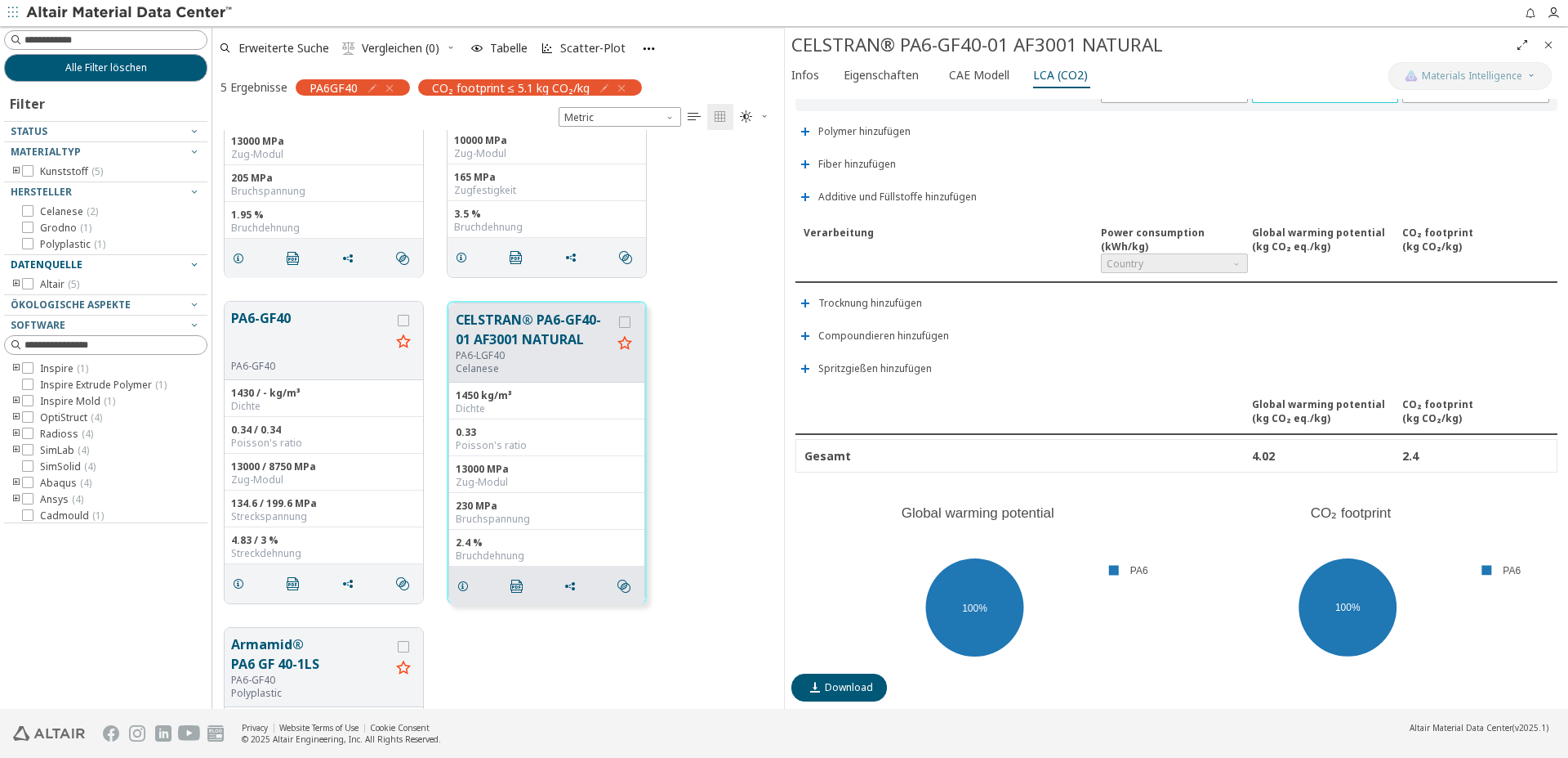
scroll to position [31, 0]
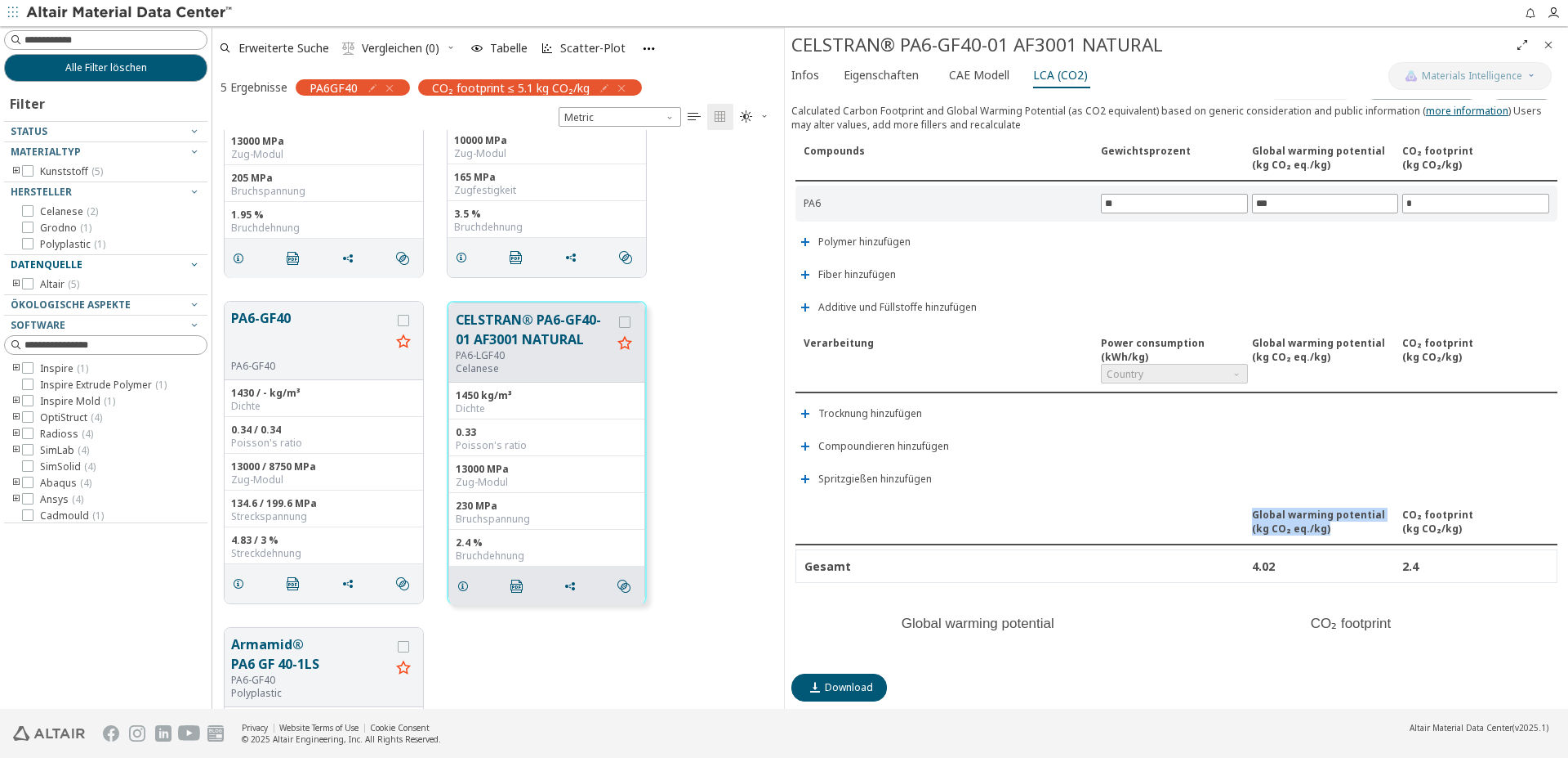
drag, startPoint x: 1317, startPoint y: 527, endPoint x: 1241, endPoint y: 517, distance: 76.7
click at [1241, 517] on div "Global warming potential ( kg CO₂ eq./kg ) CO₂ footprint ( kg CO₂/kg )" at bounding box center [1176, 522] width 762 height 45
click at [1245, 473] on div "Speichern Speichern unter Load Calculated Carbon Footprint and Global Warming P…" at bounding box center [1176, 382] width 770 height 566
click at [1302, 207] on input "***" at bounding box center [1325, 203] width 145 height 18
click at [1171, 206] on input "**" at bounding box center [1175, 203] width 145 height 18
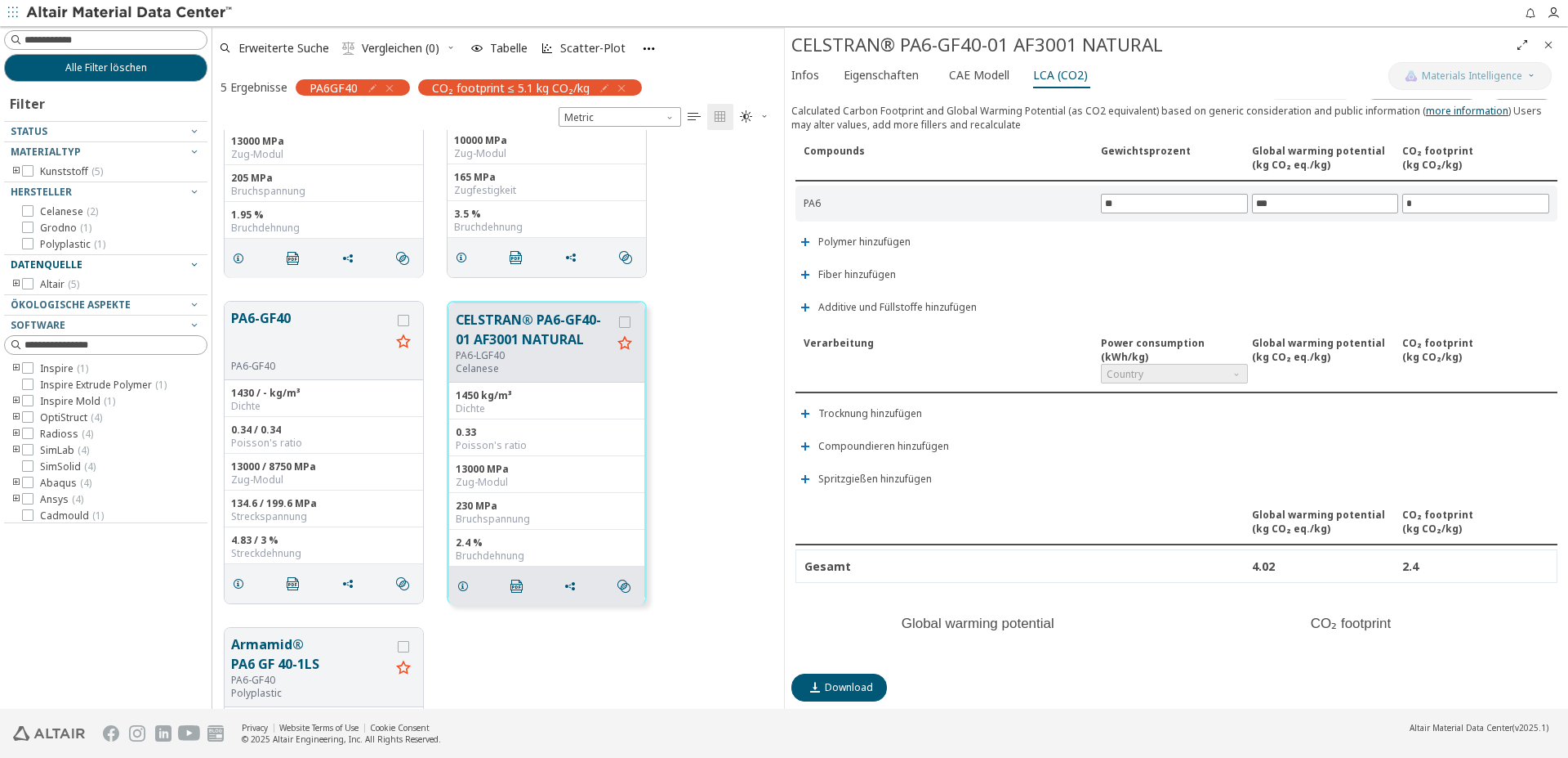
click at [1341, 569] on div "4.02" at bounding box center [1325, 566] width 146 height 15
drag, startPoint x: 1296, startPoint y: 569, endPoint x: 1460, endPoint y: 570, distance: 164.0
click at [1460, 570] on div "Gesamt 4.02 2.4" at bounding box center [1176, 566] width 762 height 34
click at [1286, 572] on div "4.02" at bounding box center [1325, 566] width 146 height 15
click at [1221, 565] on div at bounding box center [1175, 566] width 146 height 15
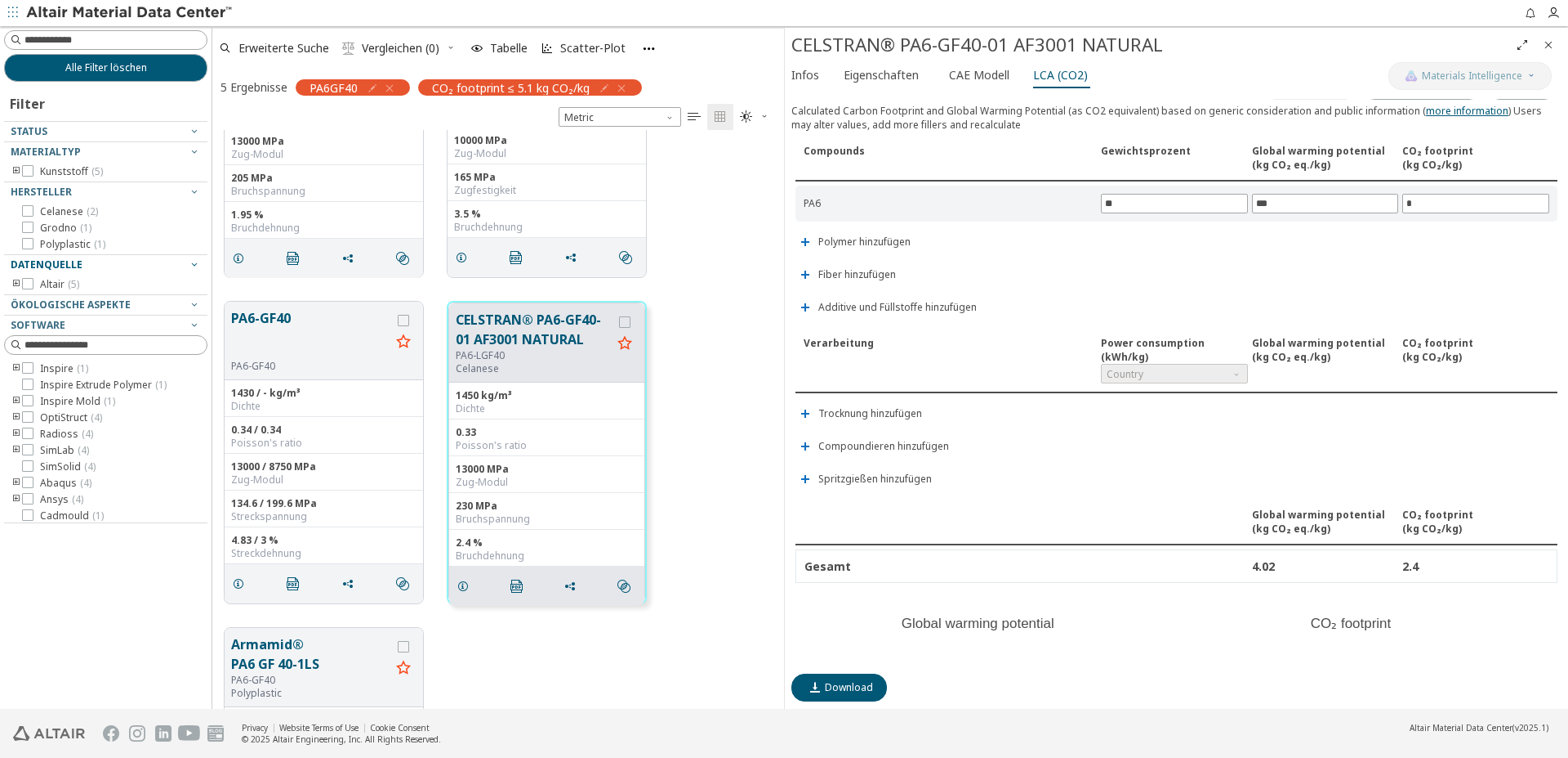
click at [1099, 577] on div "Gesamt 4.02 2.4" at bounding box center [1176, 566] width 762 height 34
click at [275, 324] on button "PA6-GF40" at bounding box center [310, 333] width 159 height 51
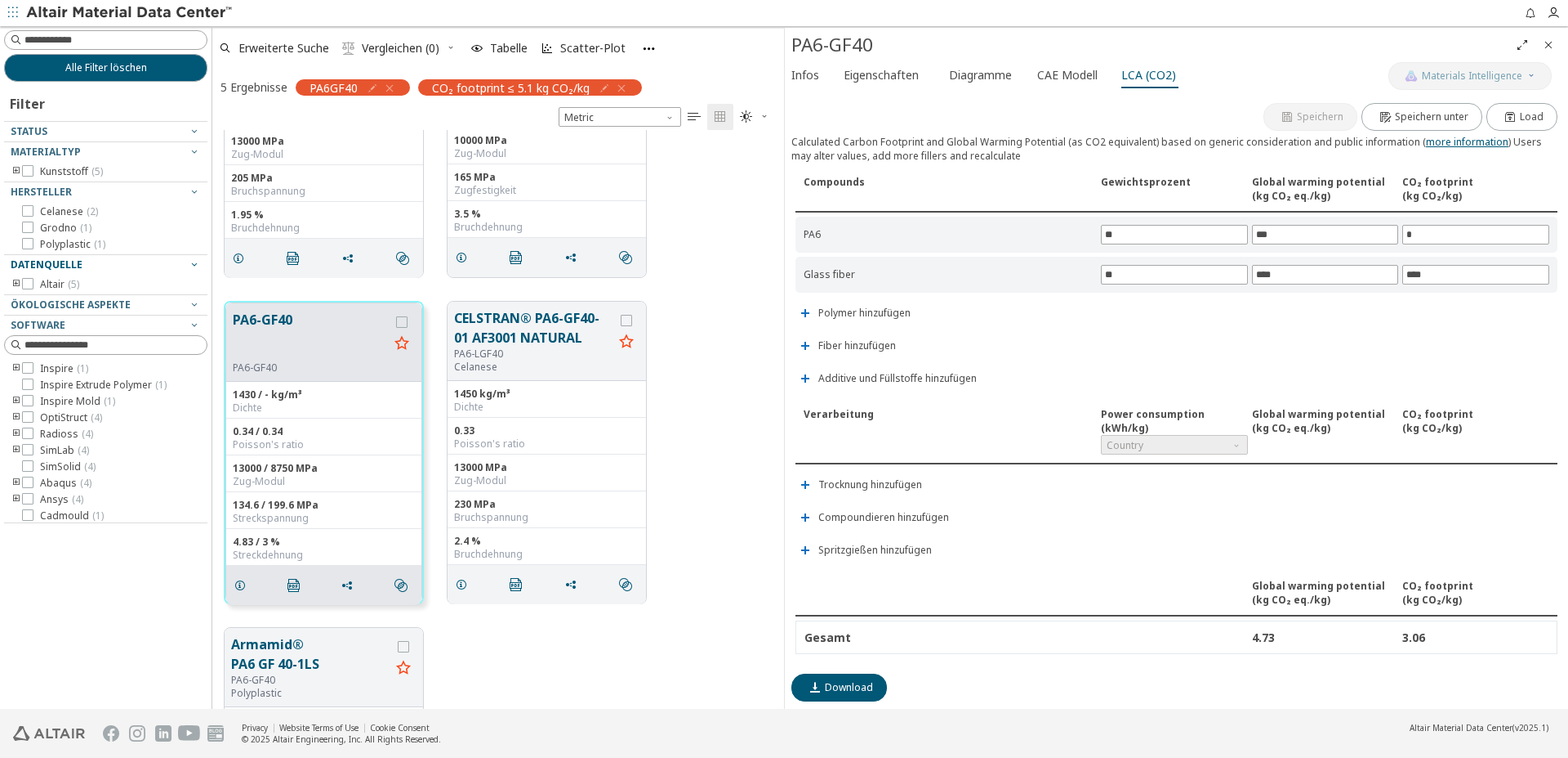
click at [805, 415] on div "Verarbeitung" at bounding box center [950, 431] width 293 height 47
click at [906, 550] on span "Spritzgießen hinzufügen" at bounding box center [874, 550] width 114 height 10
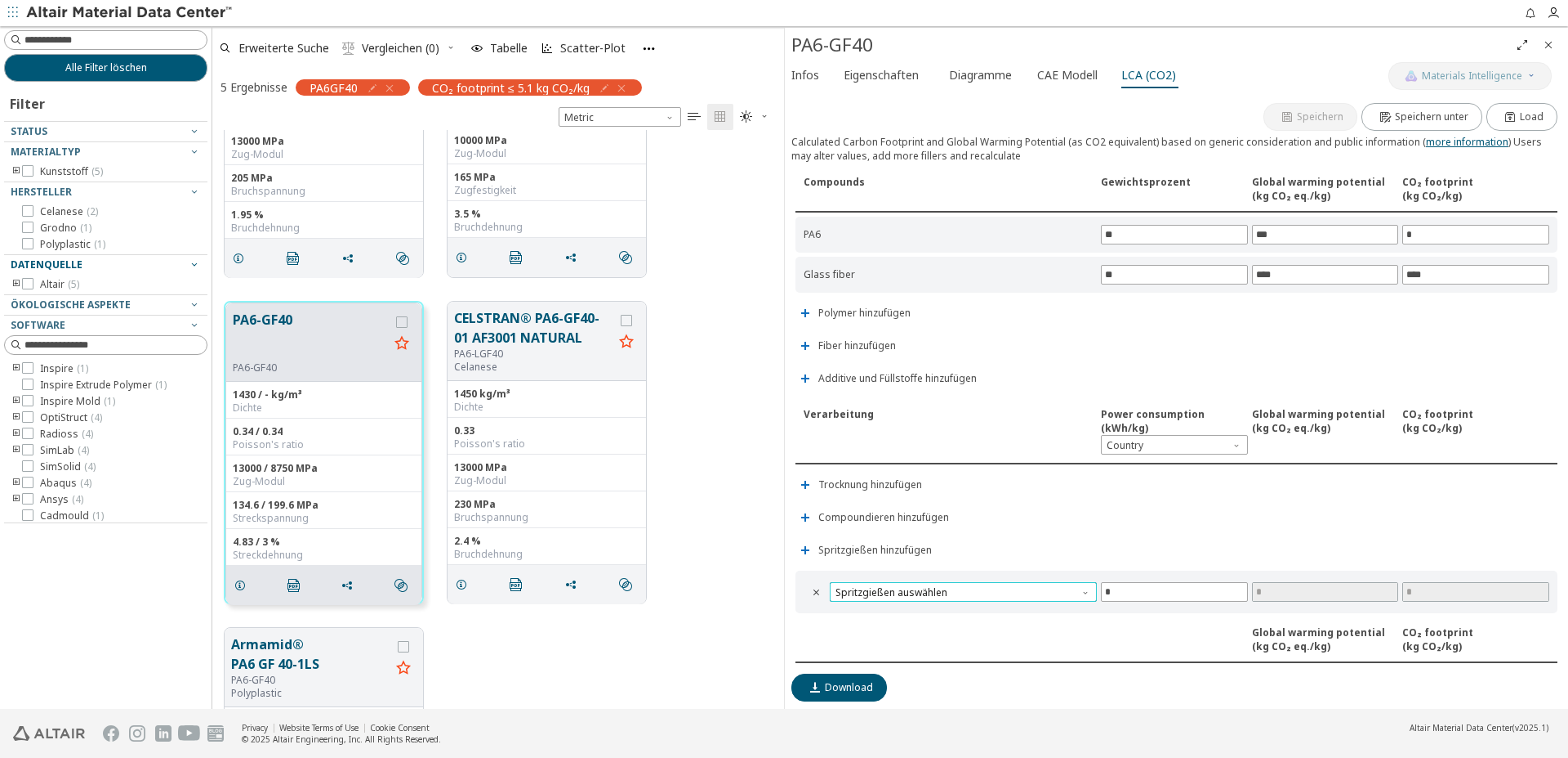
click at [1069, 594] on span "Spritzgießen auswählen" at bounding box center [964, 591] width 267 height 19
click at [1068, 594] on span "Spritzgießen auswählen" at bounding box center [964, 591] width 267 height 19
click at [1067, 594] on span "Spritzgießen auswählen" at bounding box center [964, 591] width 267 height 19
click at [812, 590] on icon "" at bounding box center [817, 592] width 13 height 13
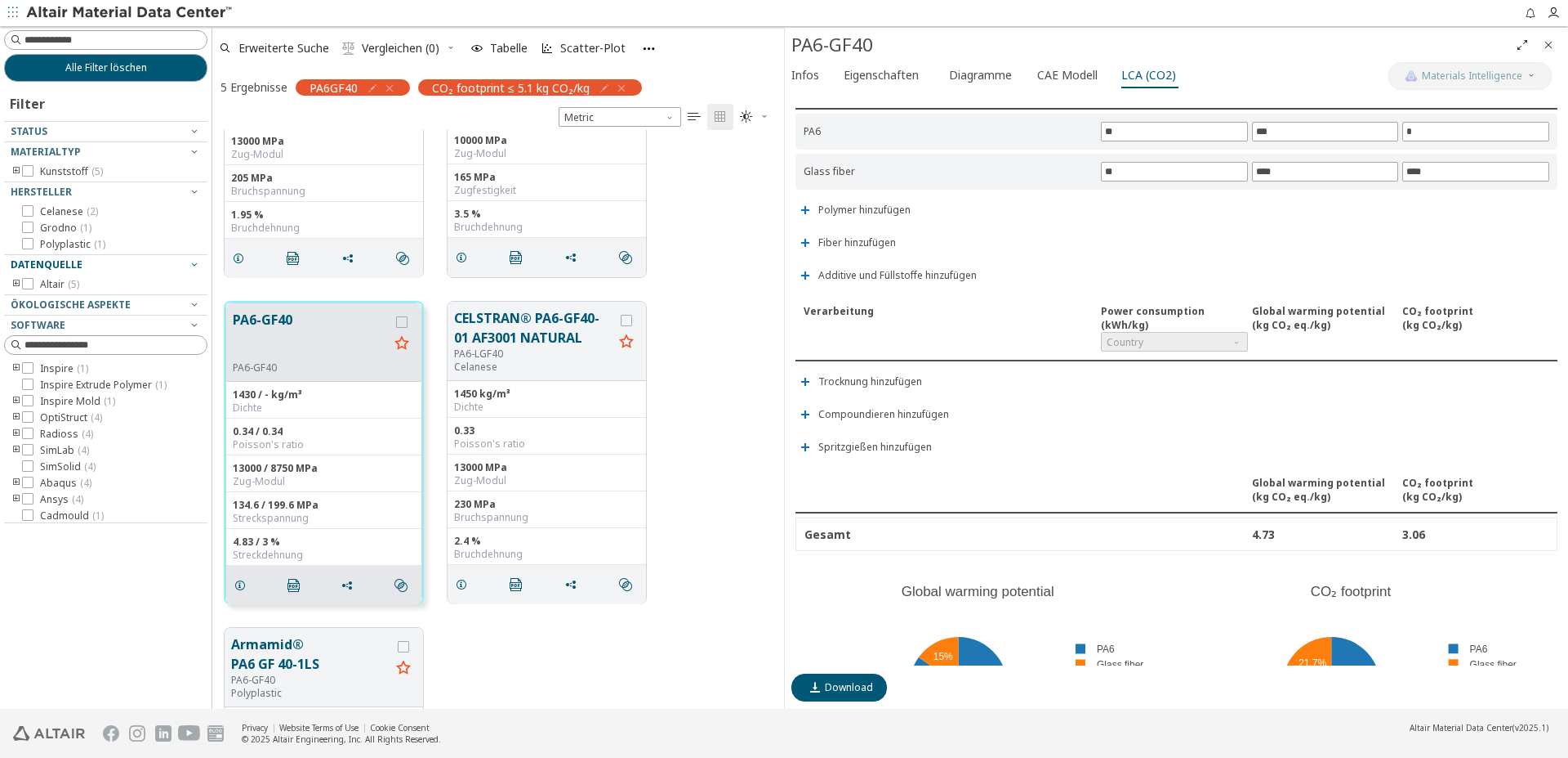
scroll to position [72, 0]
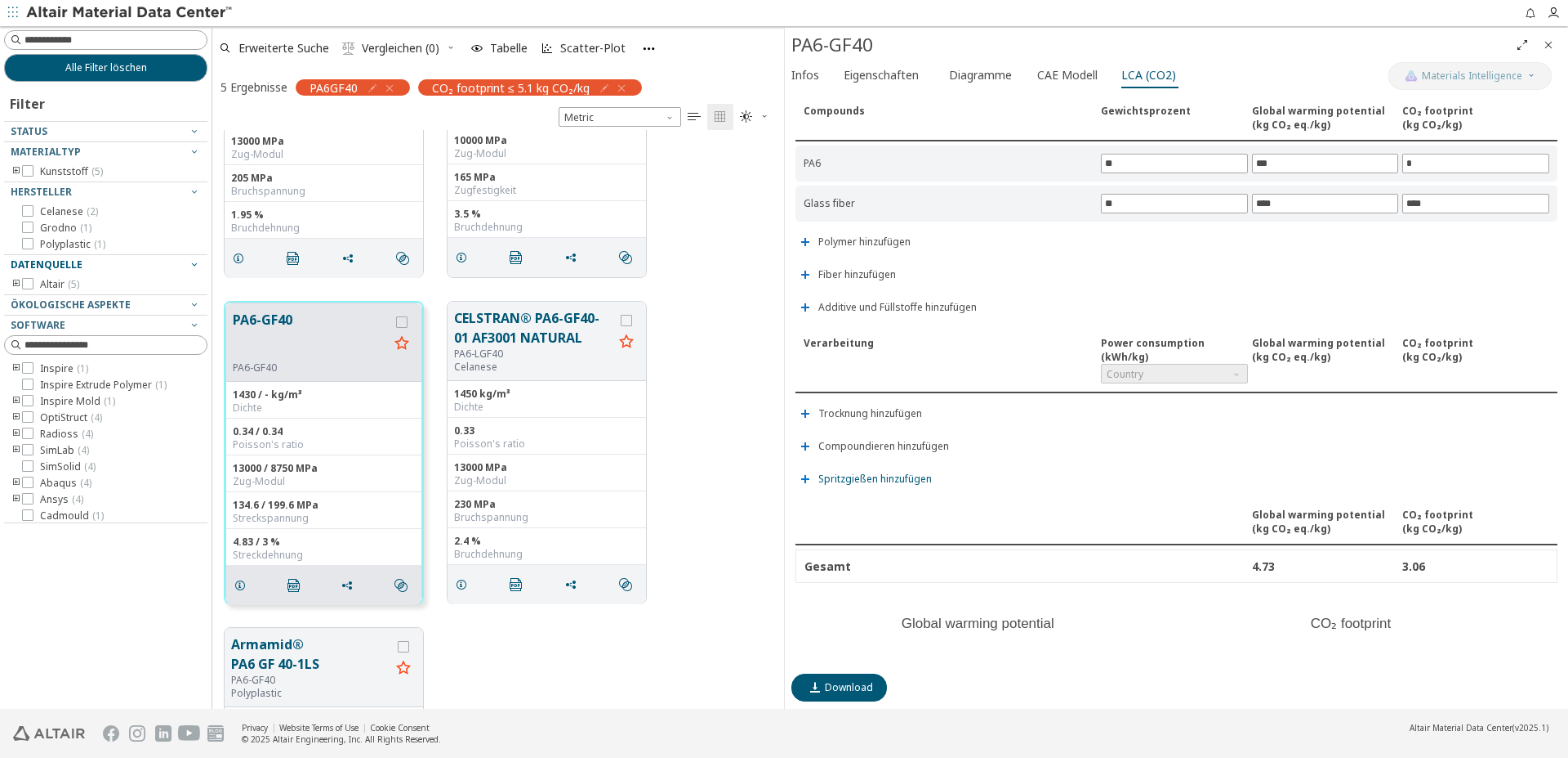
click at [911, 482] on span "Spritzgießen hinzufügen" at bounding box center [874, 479] width 114 height 10
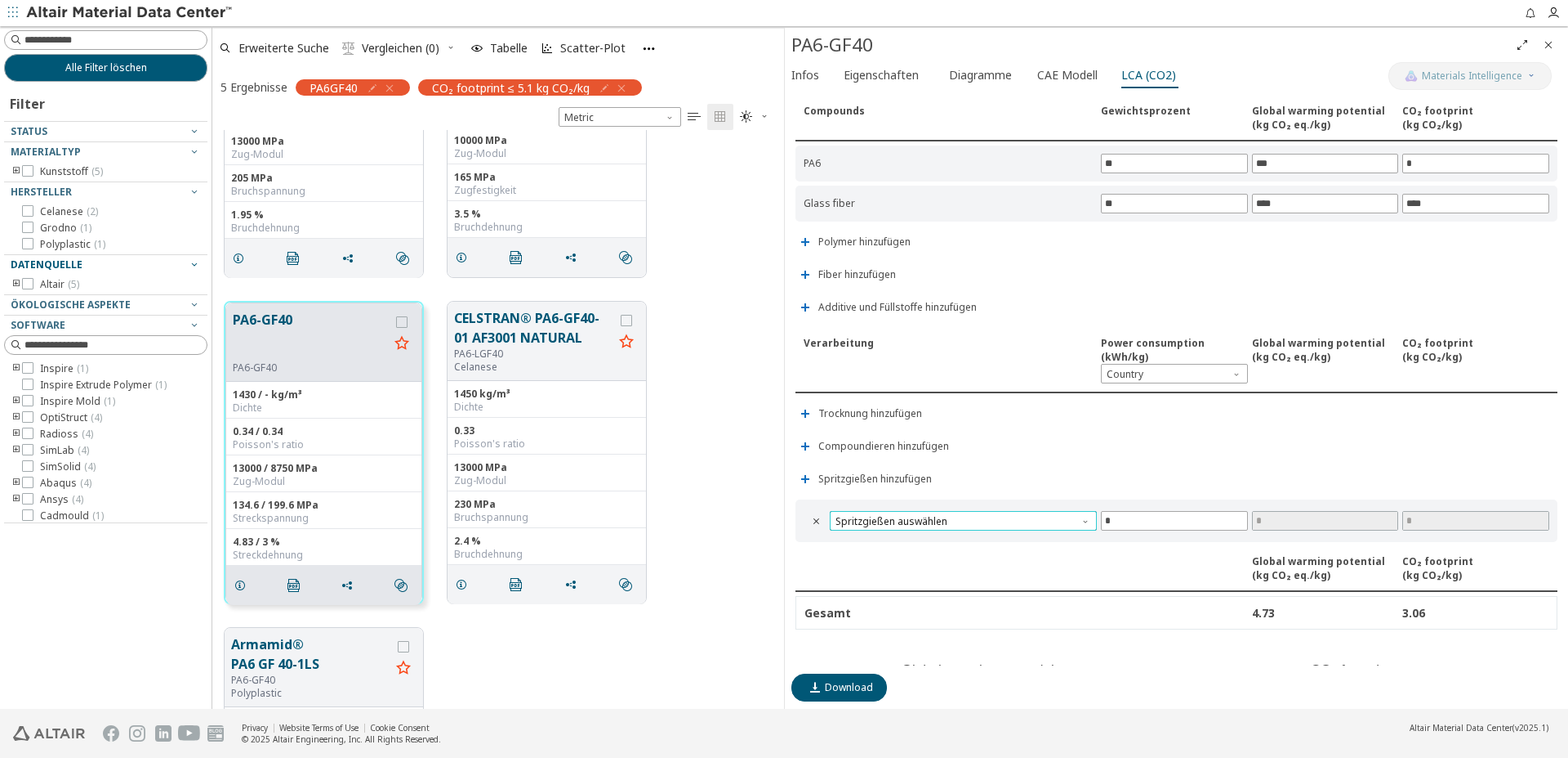
click at [1074, 512] on span "Spritzgießen auswählen" at bounding box center [964, 520] width 267 height 19
click at [908, 573] on button "Hydraulic machine" at bounding box center [960, 579] width 261 height 19
click at [1296, 441] on div "Speichern Speichern unter Load Calculated Carbon Footprint and Global Warming P…" at bounding box center [1176, 382] width 770 height 566
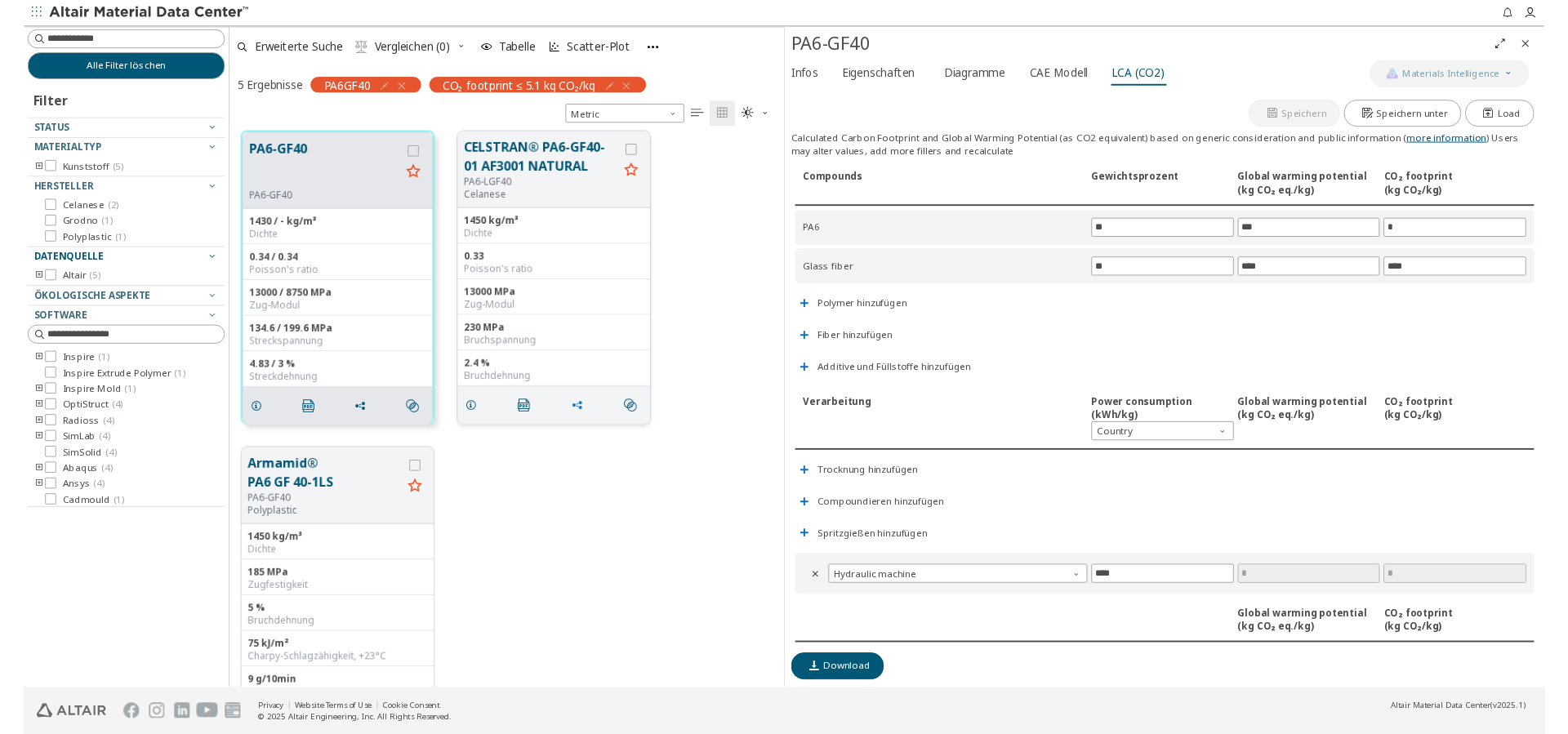
scroll to position [399, 0]
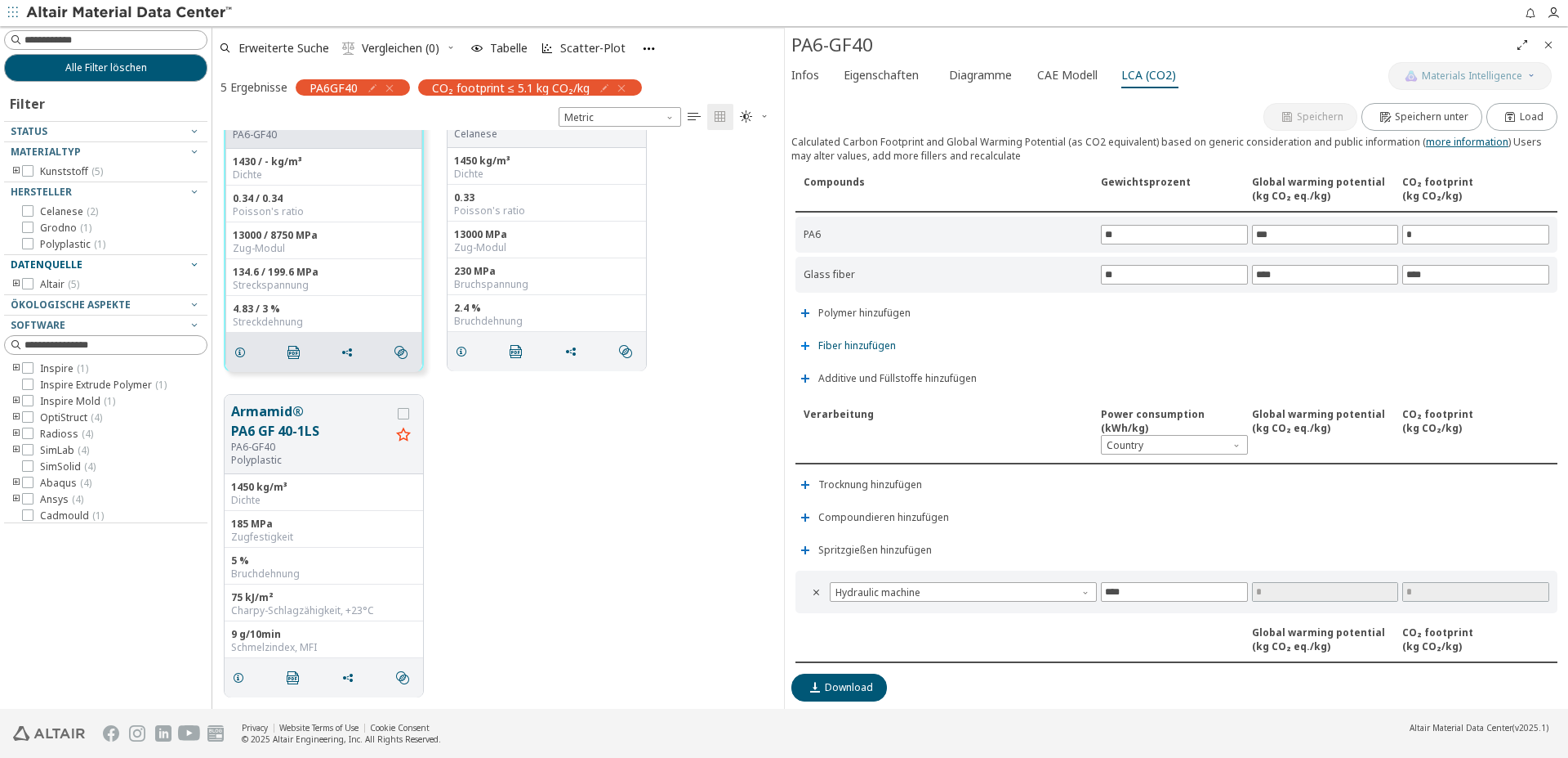
click at [891, 338] on span "Fiber hinzufügen" at bounding box center [847, 345] width 103 height 31
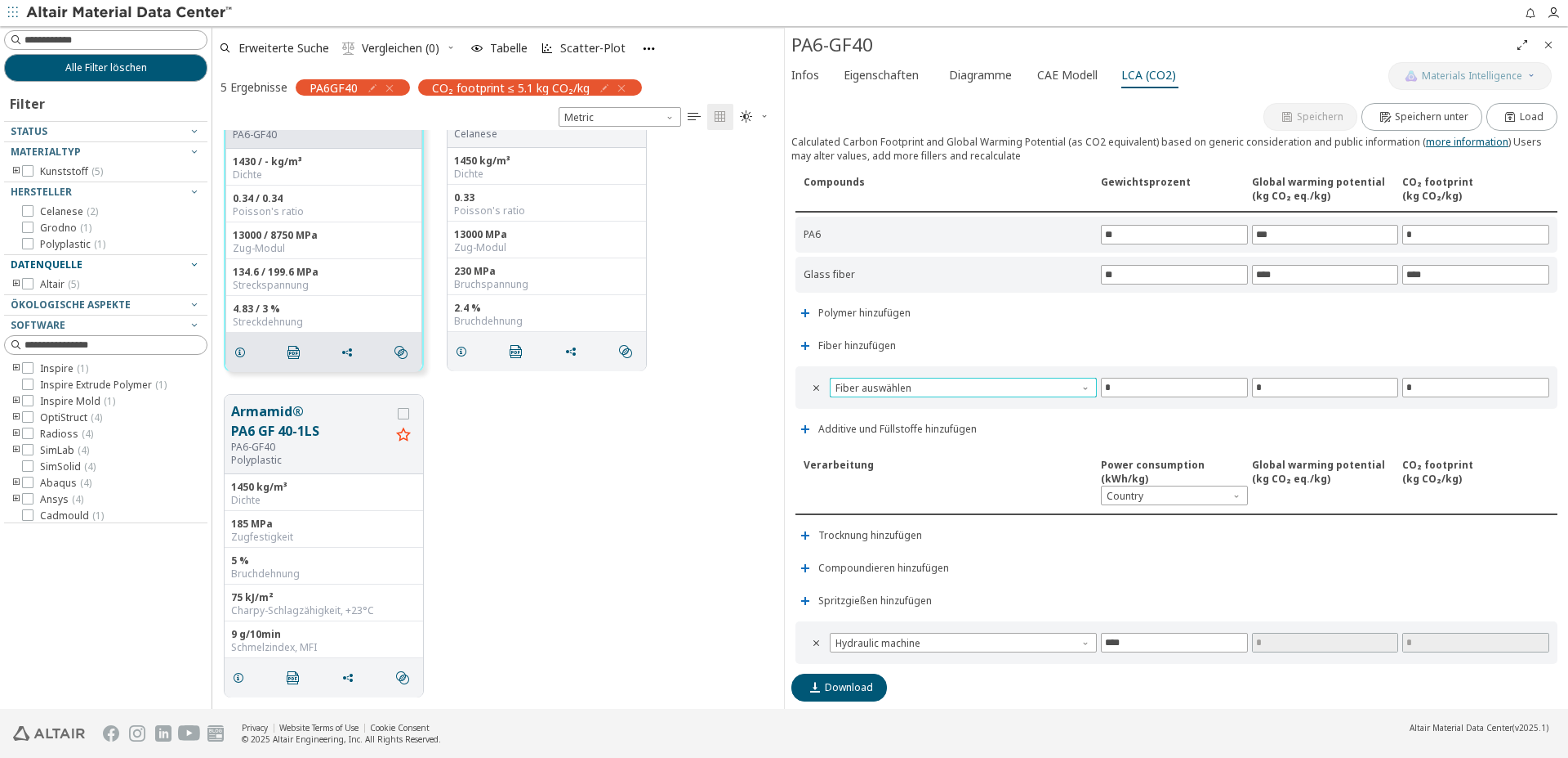
click at [1082, 387] on span at bounding box center [1087, 384] width 13 height 13
click at [921, 416] on button "Carbon fiber" at bounding box center [960, 406] width 261 height 19
click at [831, 338] on span "Fiber hinzufügen" at bounding box center [847, 345] width 103 height 31
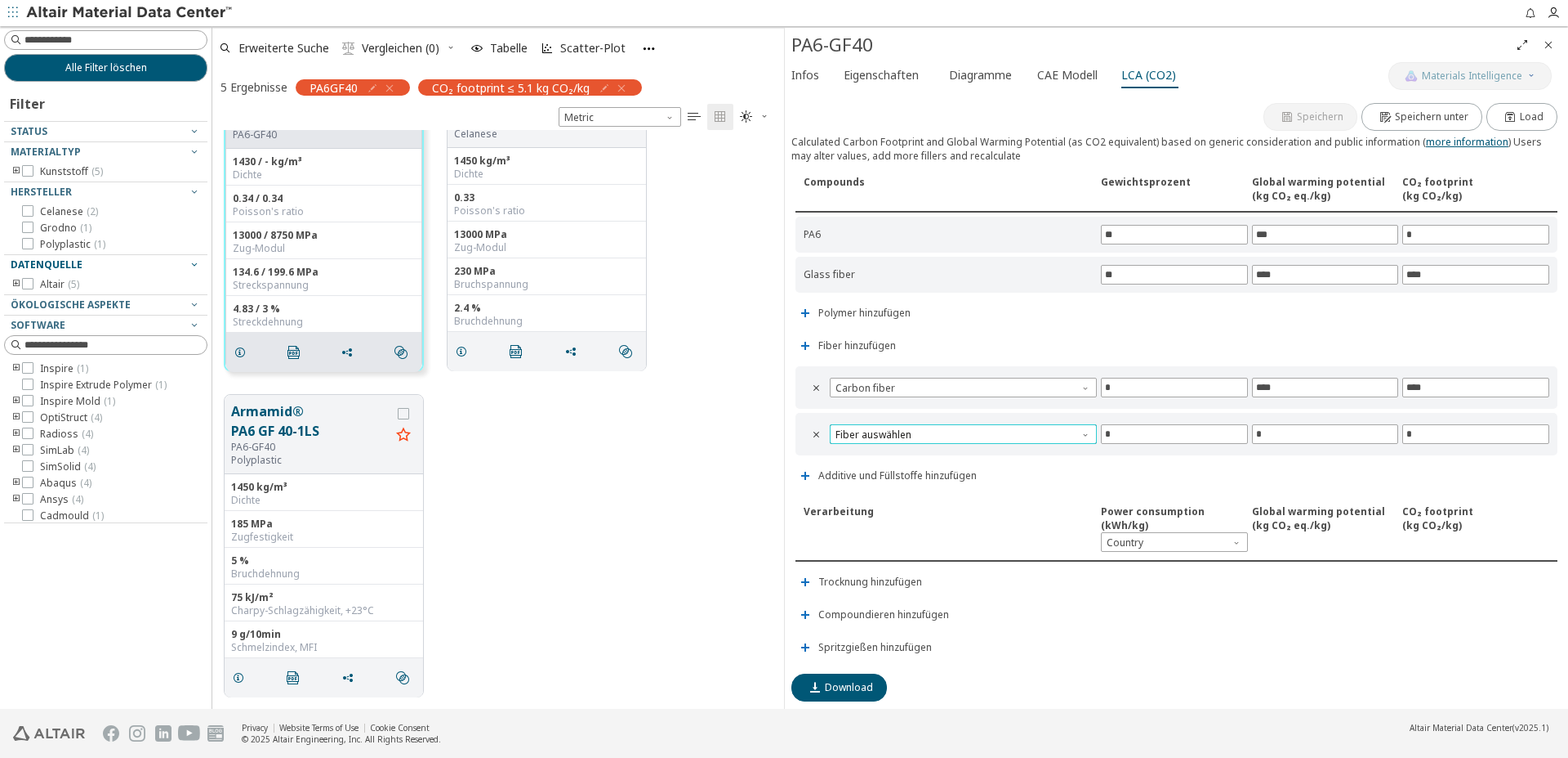
click at [850, 440] on span "Fiber auswählen" at bounding box center [964, 433] width 267 height 19
click at [868, 479] on span "Hemp" at bounding box center [960, 474] width 248 height 12
click at [866, 434] on span "Hemp" at bounding box center [964, 433] width 267 height 19
click at [852, 498] on span "Jute" at bounding box center [846, 494] width 17 height 13
click at [938, 429] on span "Jute" at bounding box center [964, 433] width 267 height 19
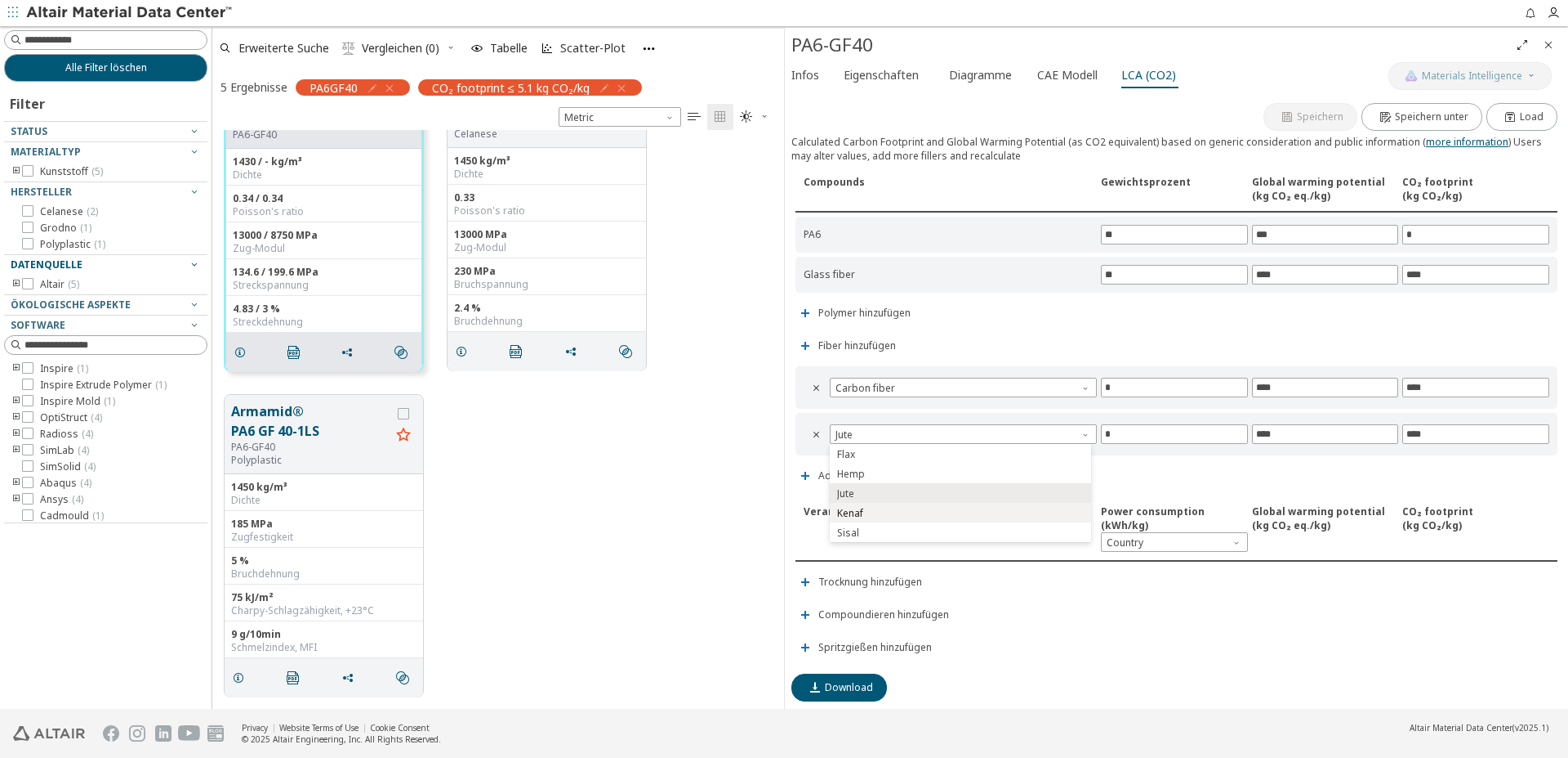
click at [879, 508] on span "Kenaf" at bounding box center [960, 513] width 248 height 12
click at [990, 436] on span "Kenaf" at bounding box center [964, 433] width 267 height 19
click at [879, 529] on span "Sisal" at bounding box center [960, 533] width 248 height 12
click at [981, 432] on span "Sisal" at bounding box center [964, 433] width 267 height 19
click at [944, 466] on button "Hemp" at bounding box center [960, 473] width 261 height 19
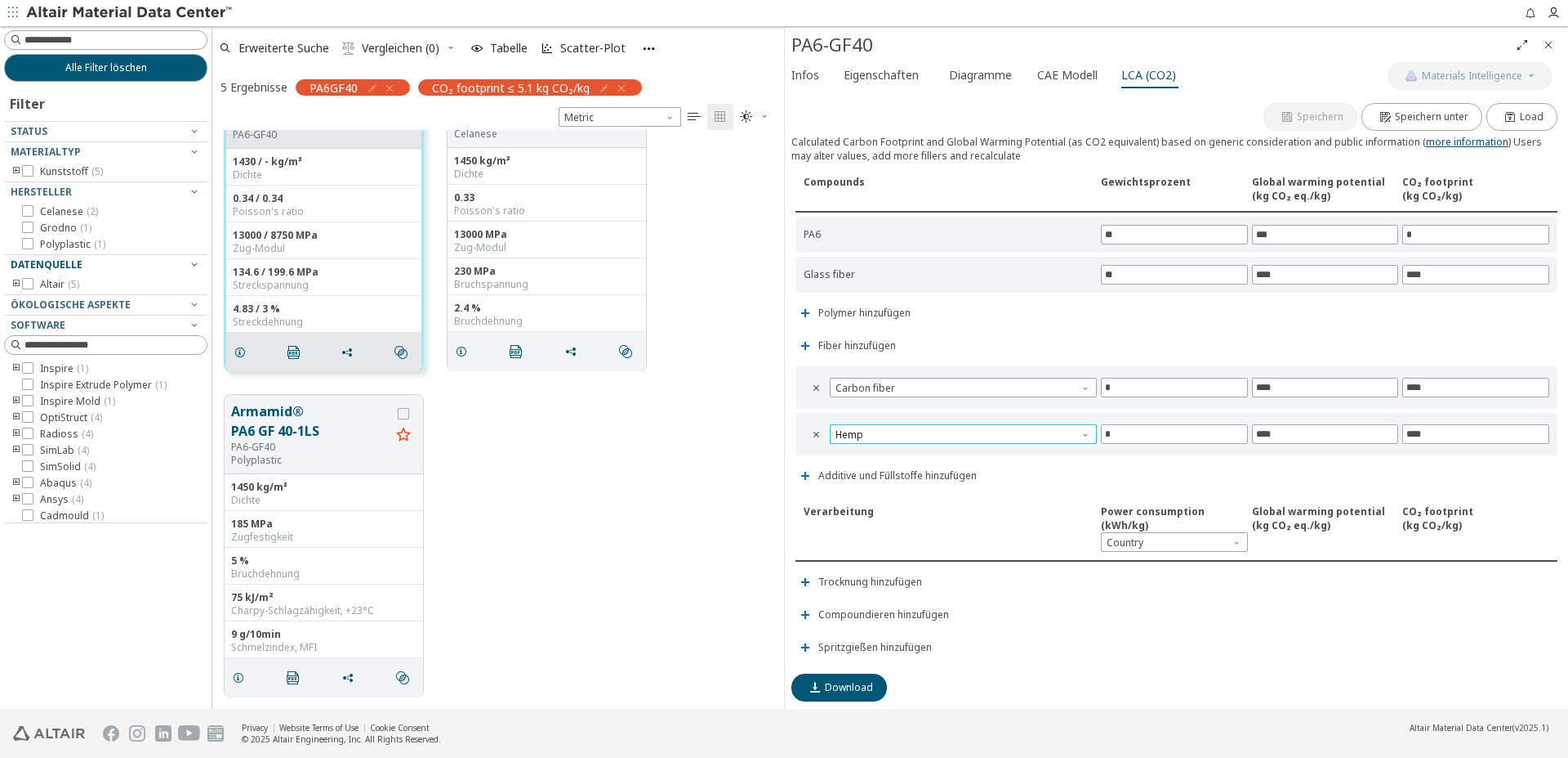
click at [994, 433] on span "Hemp" at bounding box center [964, 433] width 267 height 19
click at [957, 453] on span "Flax" at bounding box center [960, 454] width 248 height 12
click at [608, 469] on div "Armamid® PA6 GF 40-1LS PA6-GF40 Polyplastic 1450 kg/m³ Dichte 185 MPa Zugfestig…" at bounding box center [499, 546] width 572 height 326
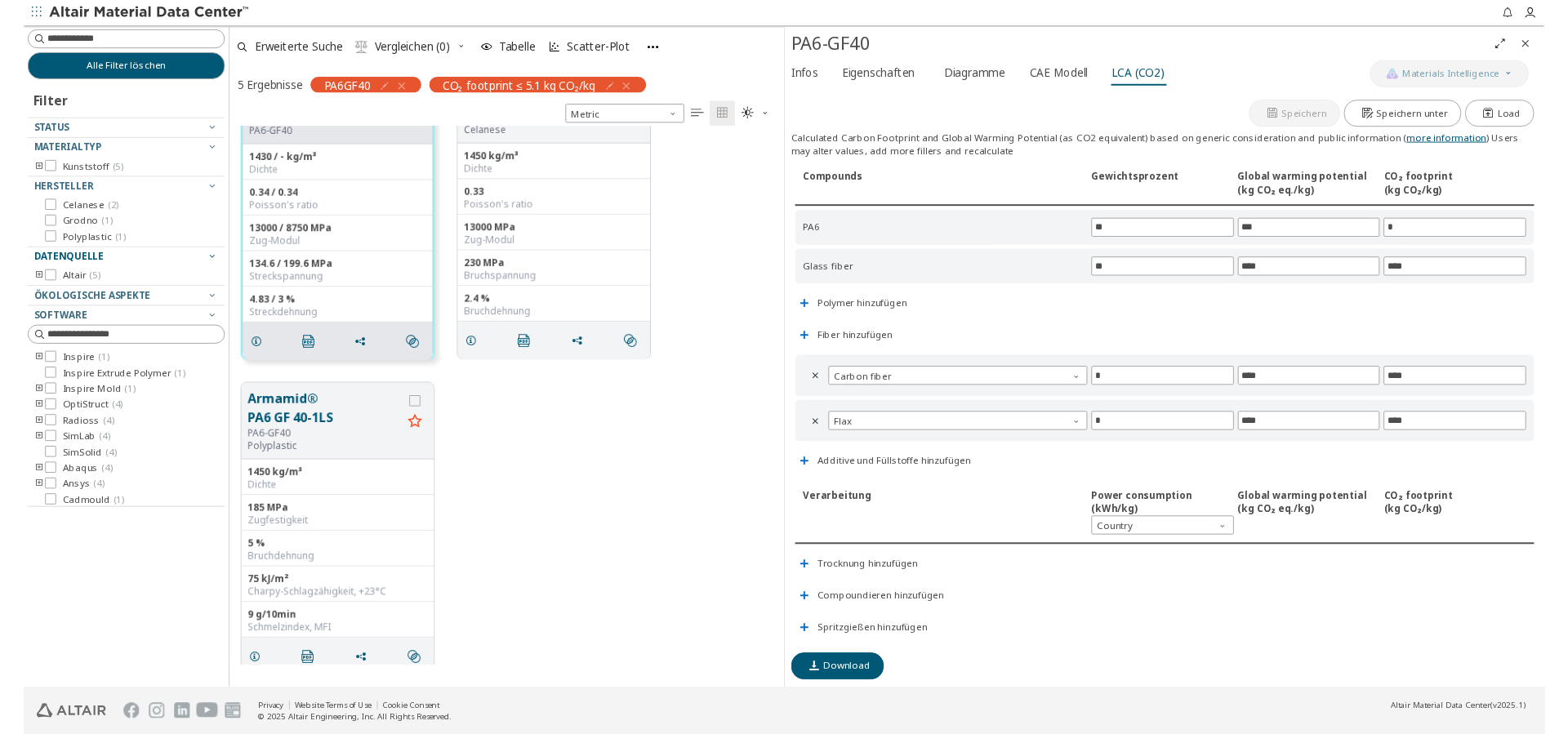
scroll to position [541, 558]
